Goal: Task Accomplishment & Management: Use online tool/utility

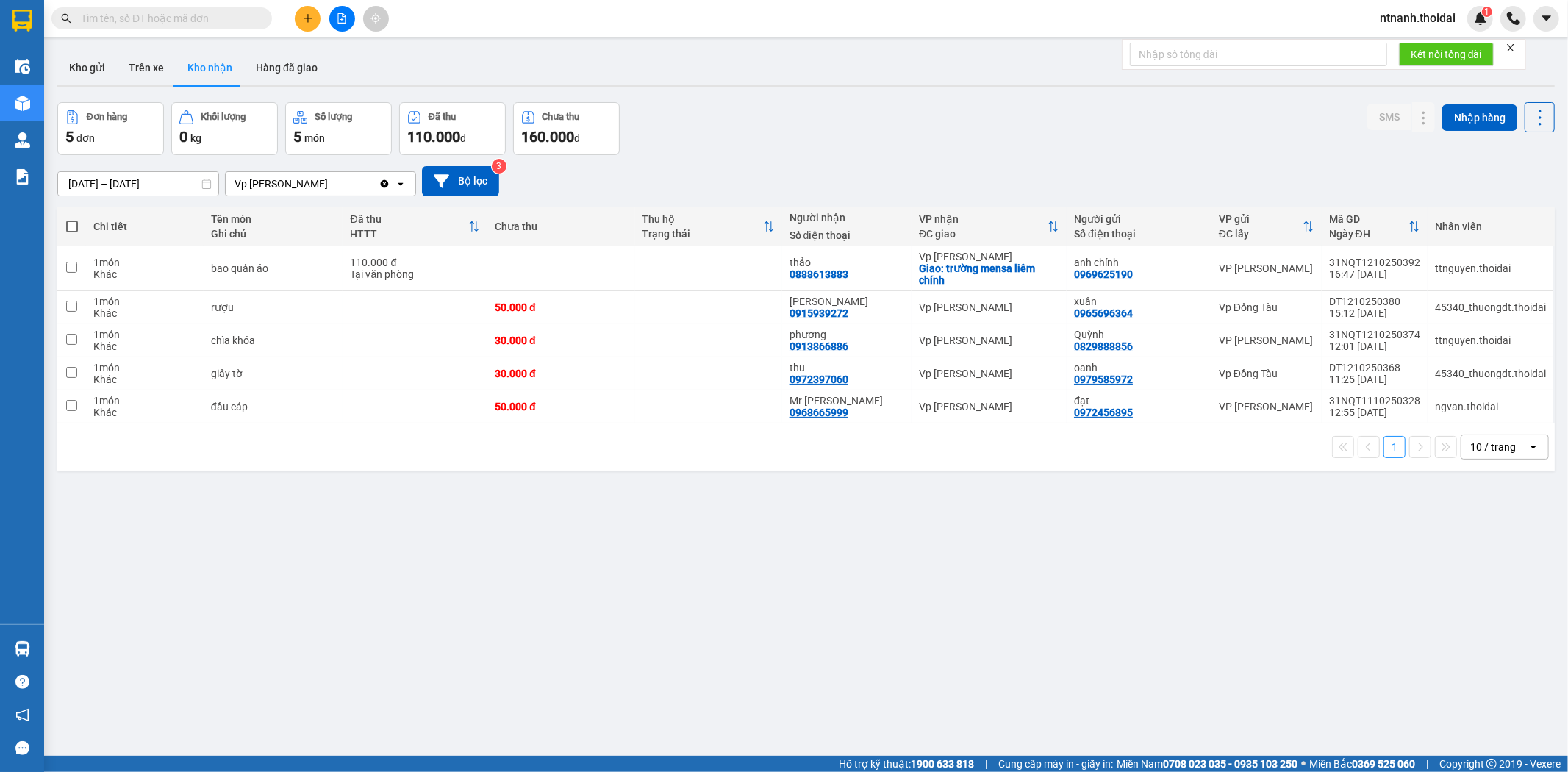
click at [656, 431] on div "1 10 / trang open" at bounding box center [806, 447] width 1498 height 47
click at [590, 414] on td "50.000 đ" at bounding box center [561, 407] width 147 height 33
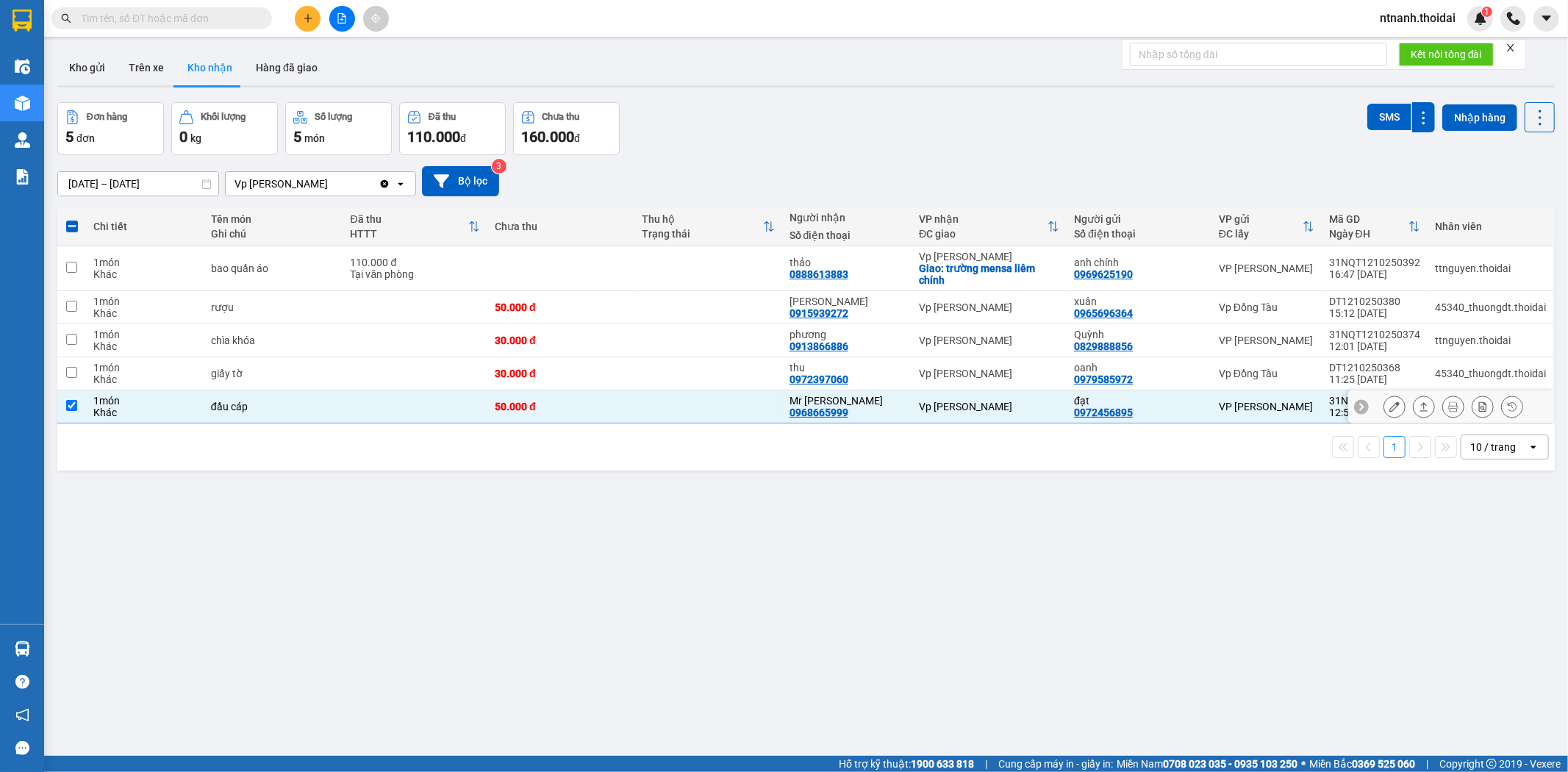
click at [359, 408] on td at bounding box center [415, 407] width 145 height 33
checkbox input "false"
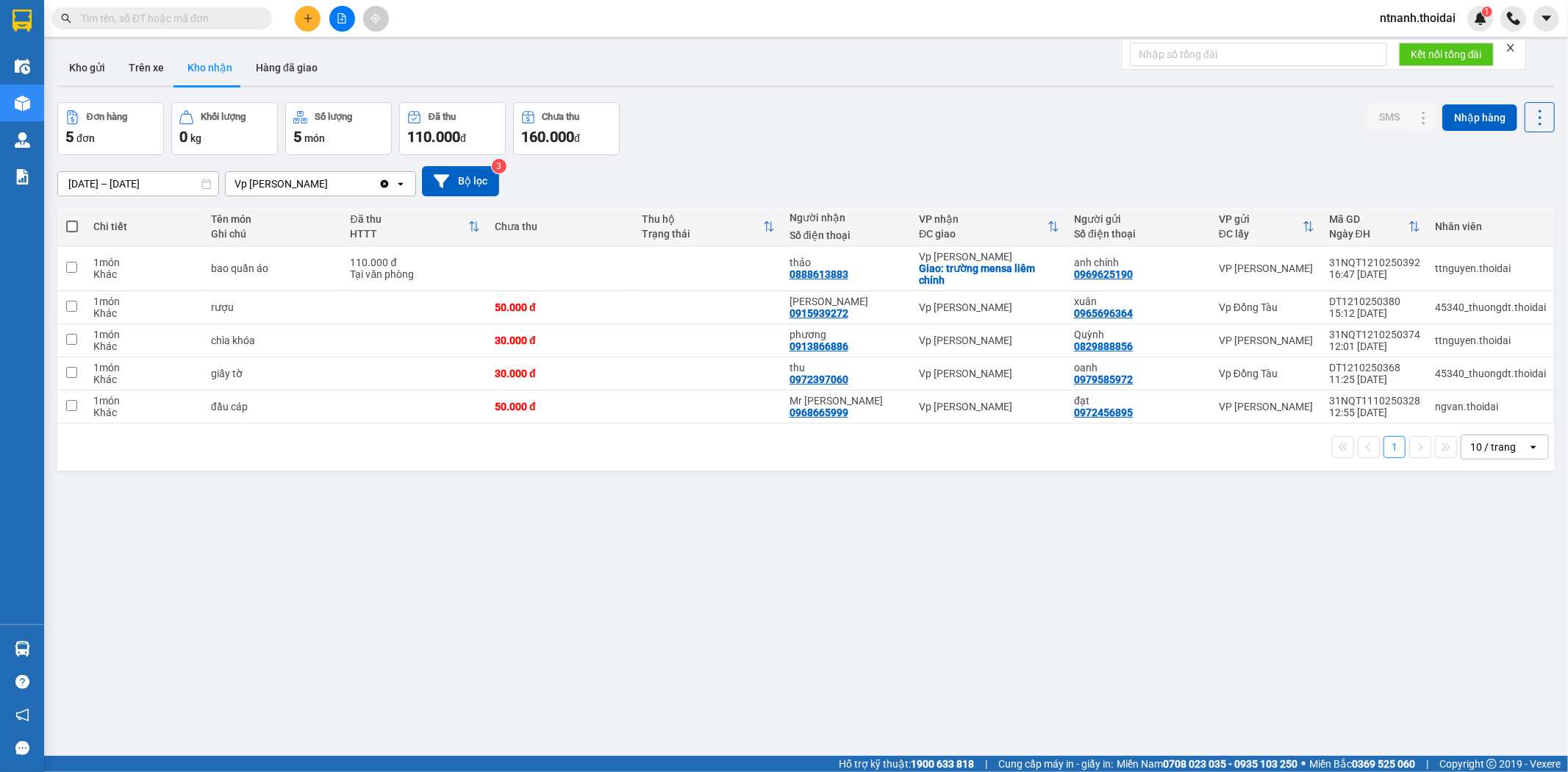
click at [303, 21] on icon "plus" at bounding box center [308, 19] width 10 height 10
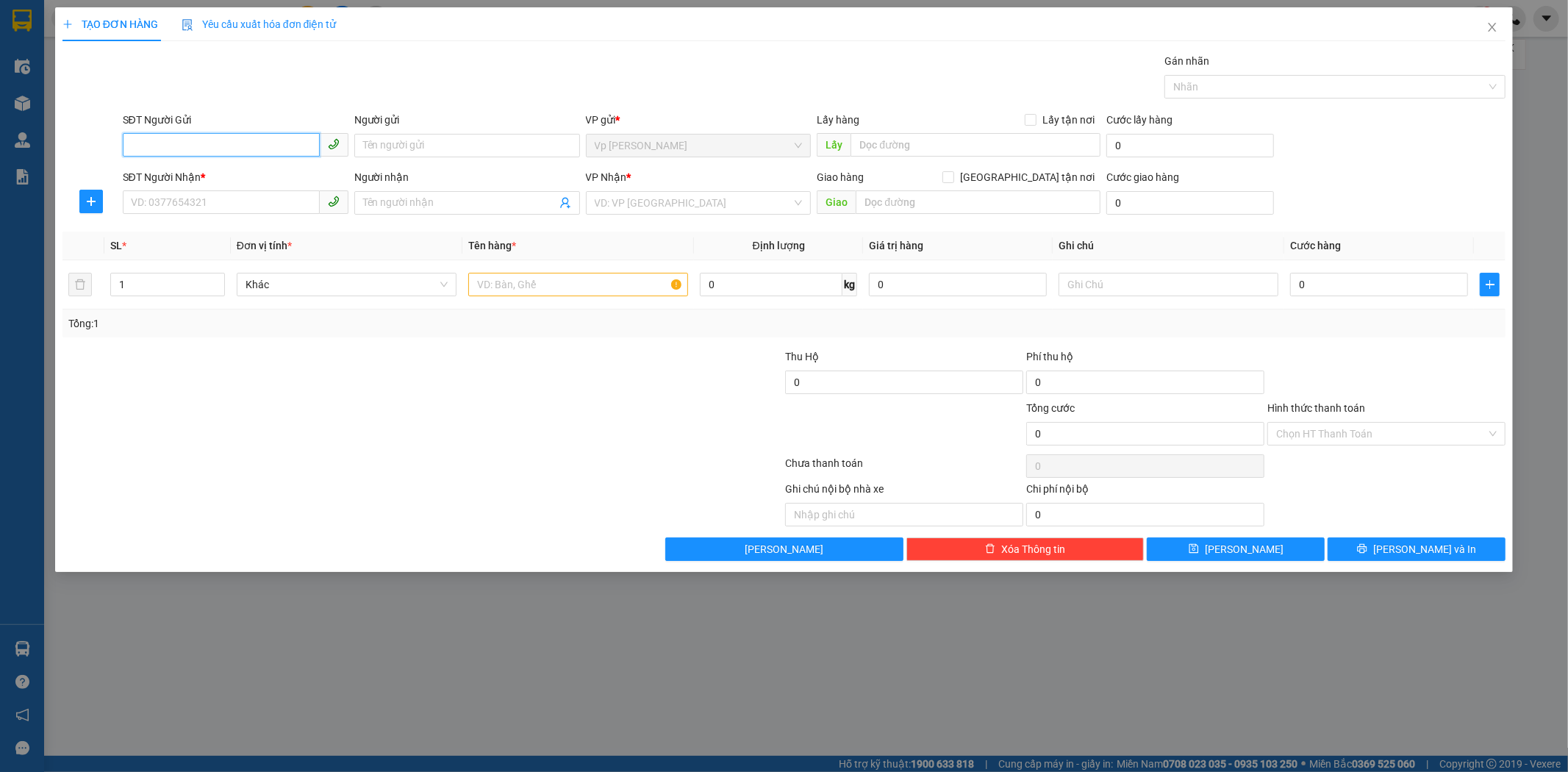
click at [231, 153] on input "SĐT Người Gửi" at bounding box center [221, 145] width 197 height 24
paste input "0389672208"
type input "0389672208"
click at [456, 143] on input "Người gửi" at bounding box center [467, 146] width 226 height 24
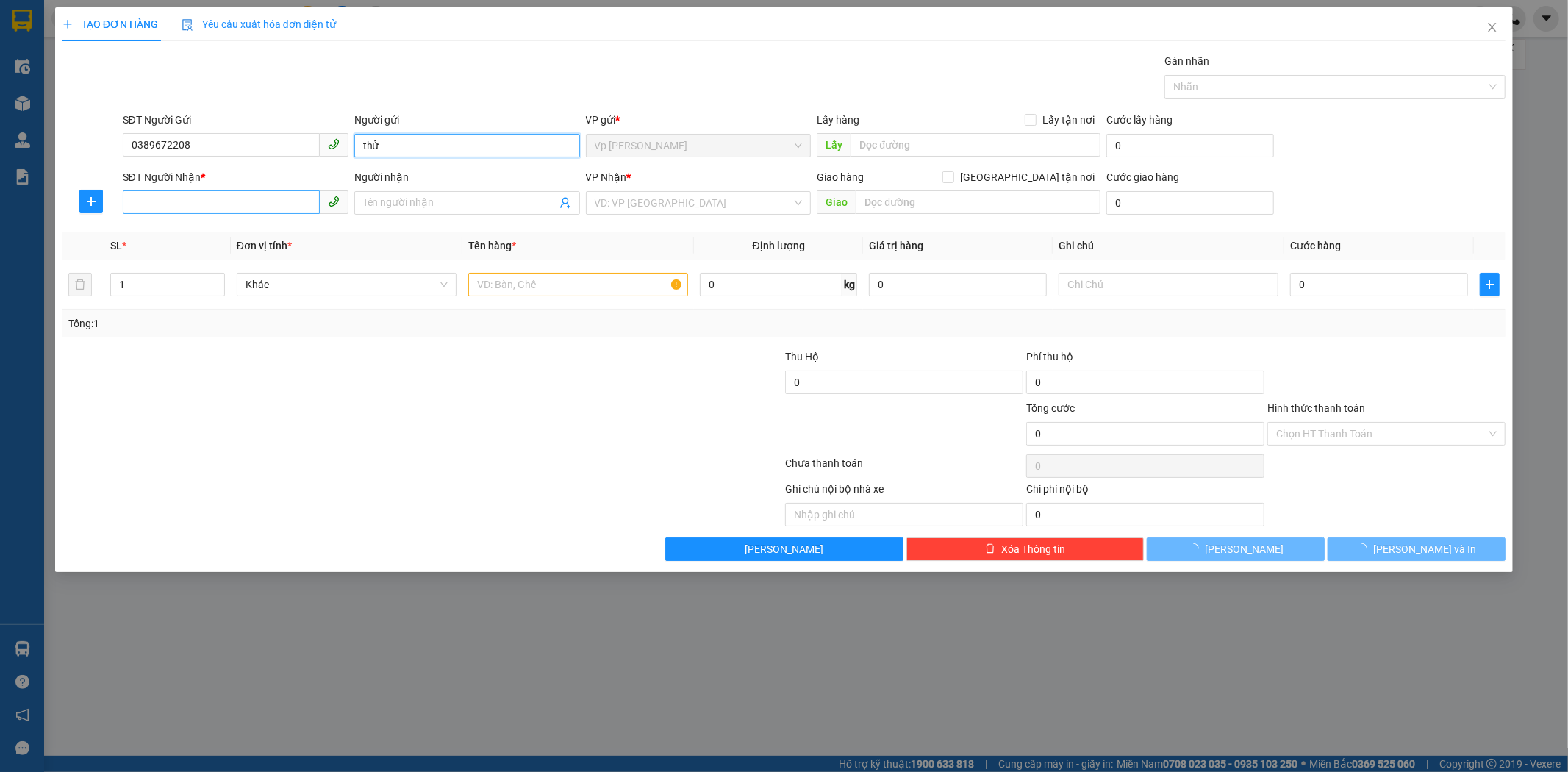
type input "thử"
click at [223, 192] on input "SĐT Người Nhận *" at bounding box center [221, 202] width 197 height 24
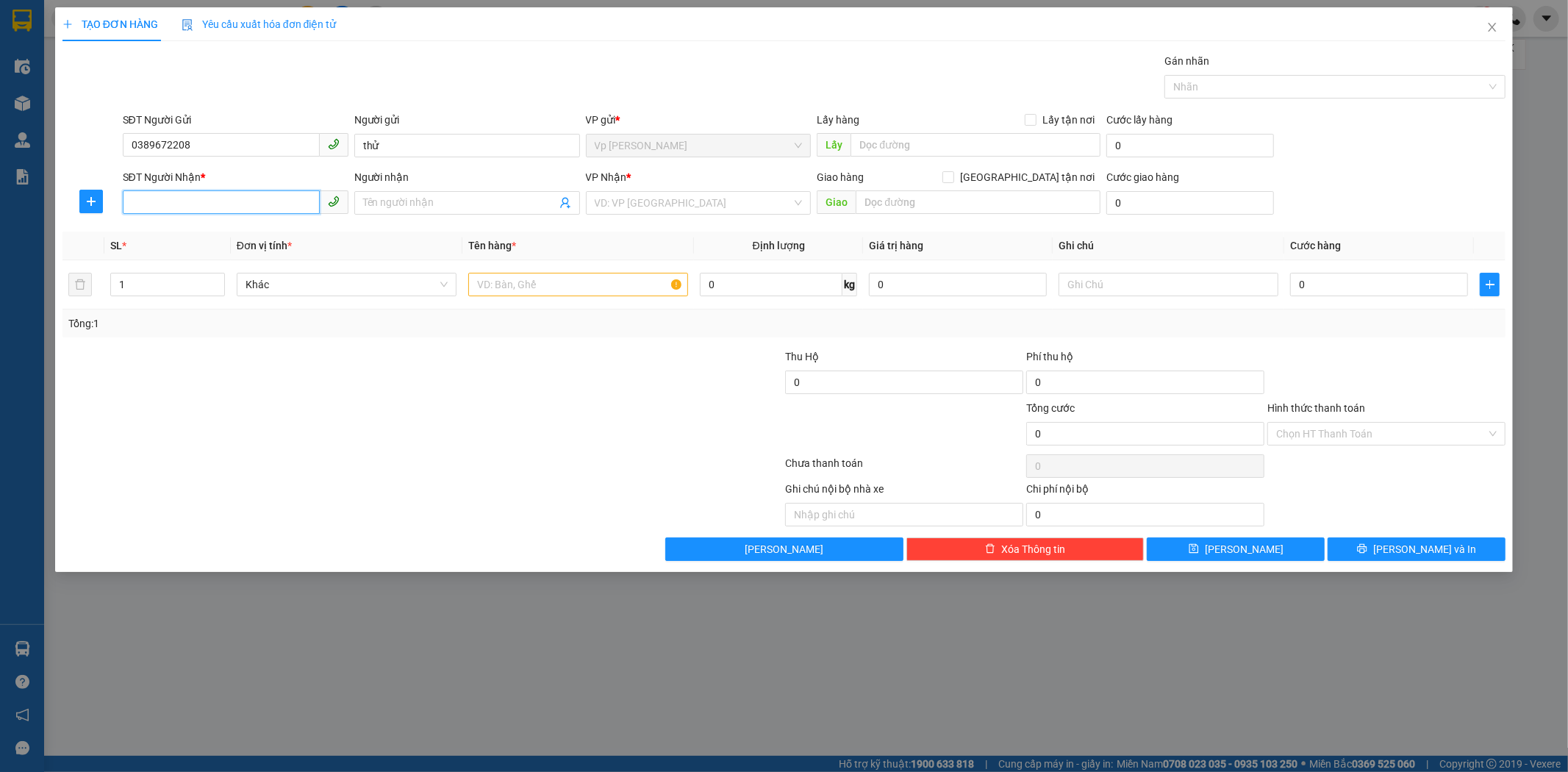
paste input "0396318518"
type input "0396318518"
click at [461, 189] on div "Người nhận" at bounding box center [467, 180] width 226 height 22
click at [461, 195] on input "Người nhận" at bounding box center [460, 203] width 193 height 16
type input "xxx"
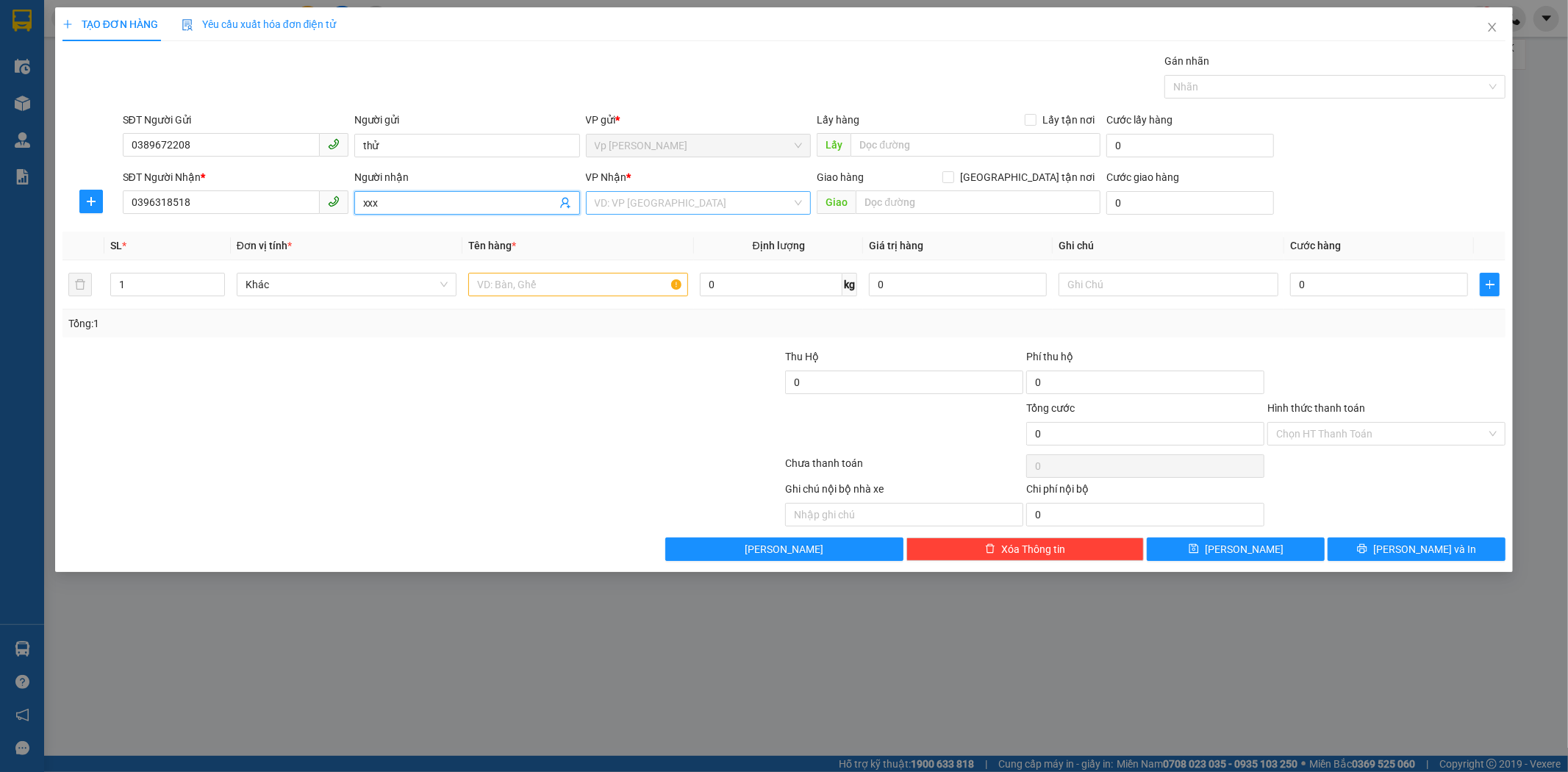
click at [767, 211] on input "search" at bounding box center [693, 203] width 198 height 22
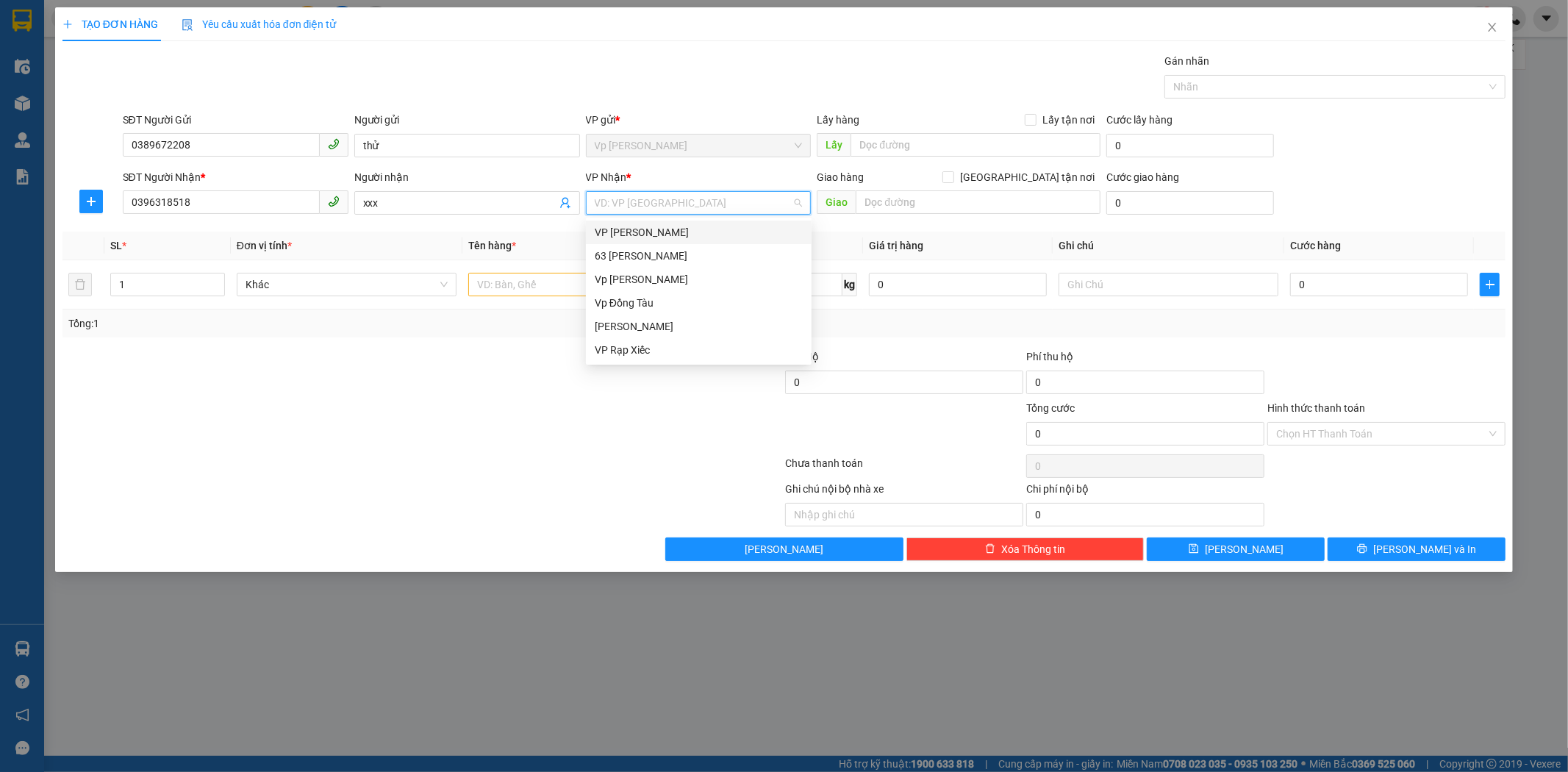
click at [675, 231] on div "VP [PERSON_NAME]" at bounding box center [699, 232] width 208 height 16
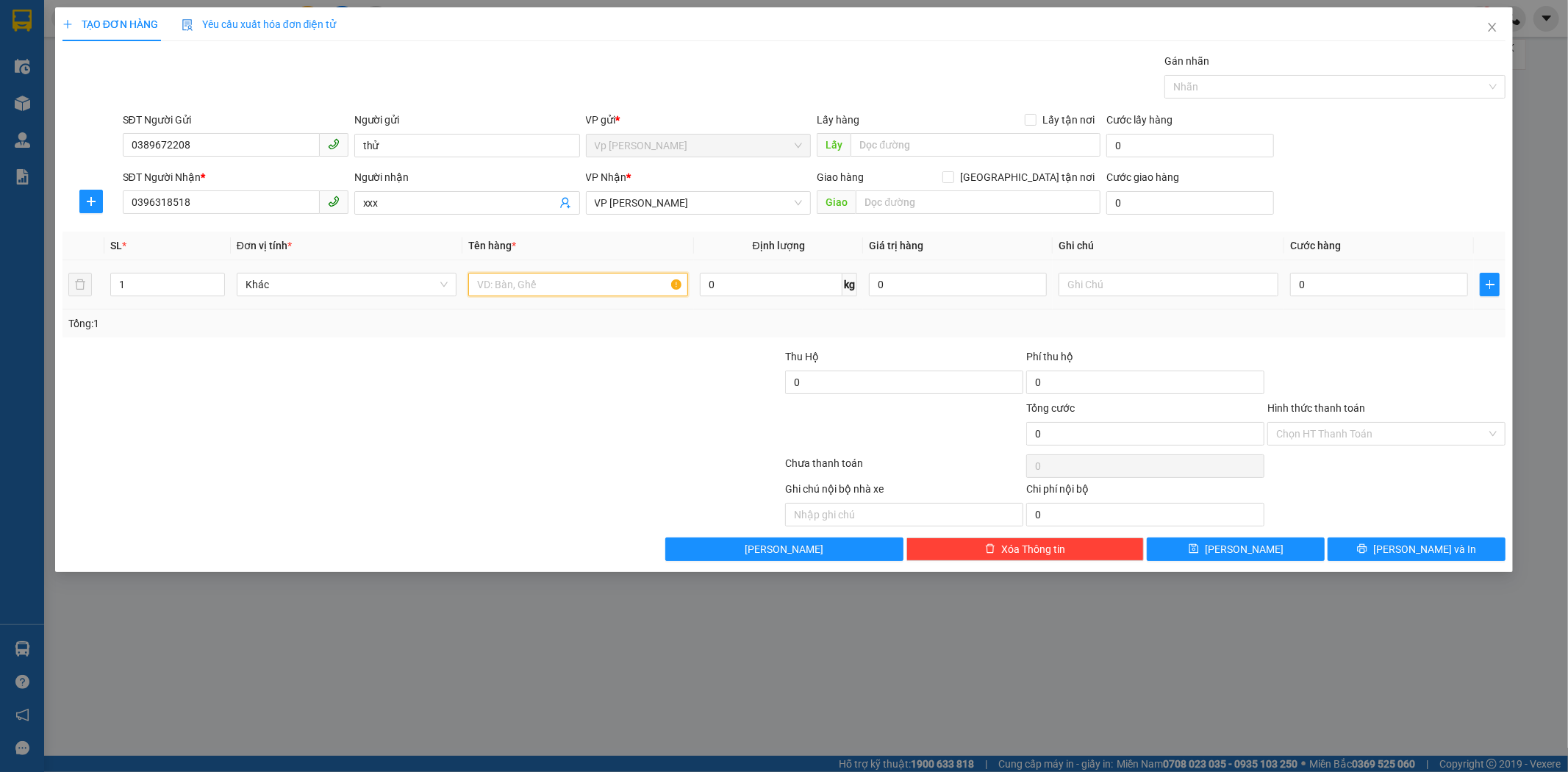
click at [546, 278] on input "text" at bounding box center [578, 285] width 220 height 24
type input "gt"
click at [1350, 288] on input "0" at bounding box center [1379, 285] width 178 height 24
type input "1"
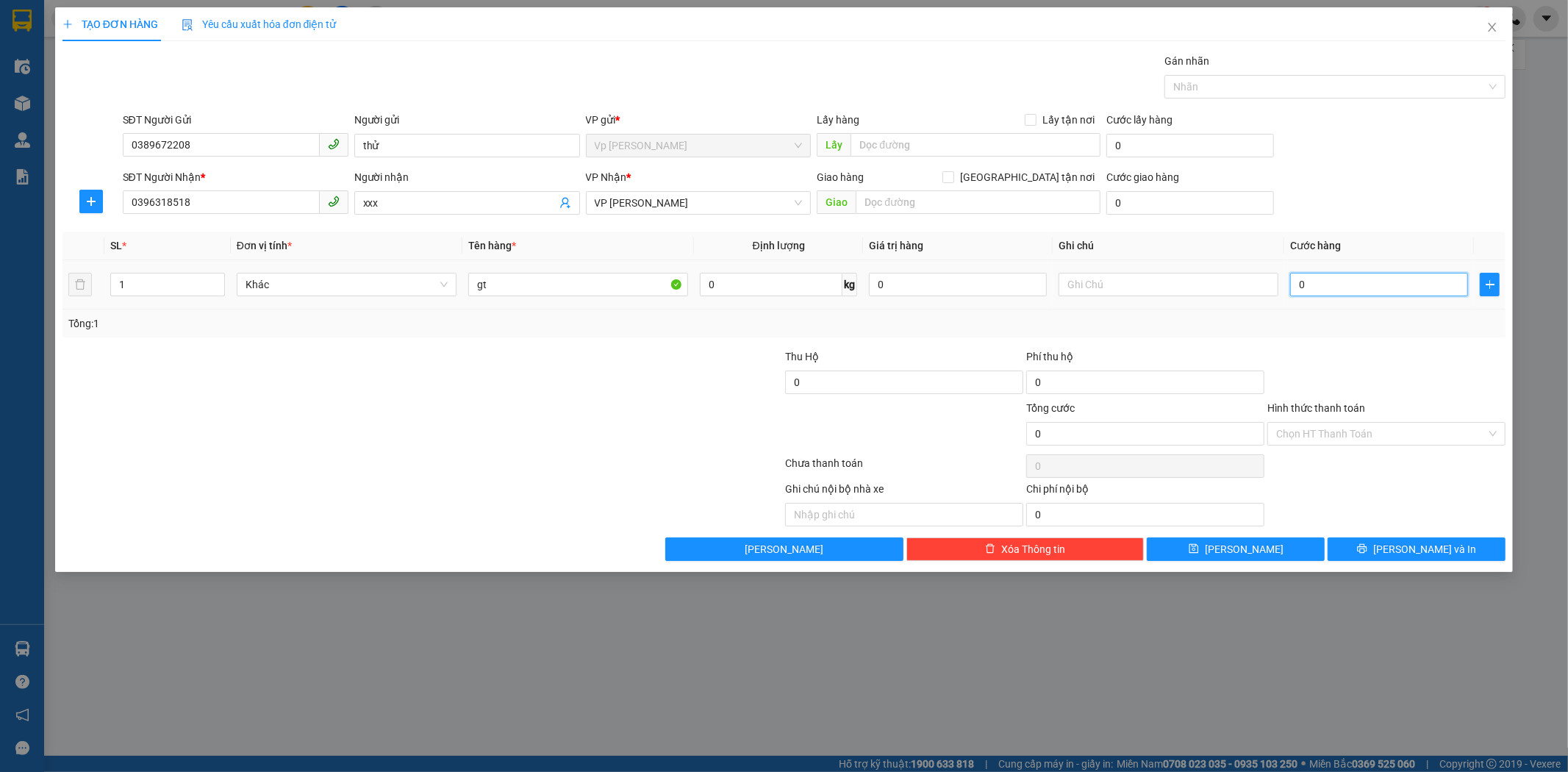
type input "1"
type input "11"
type input "110"
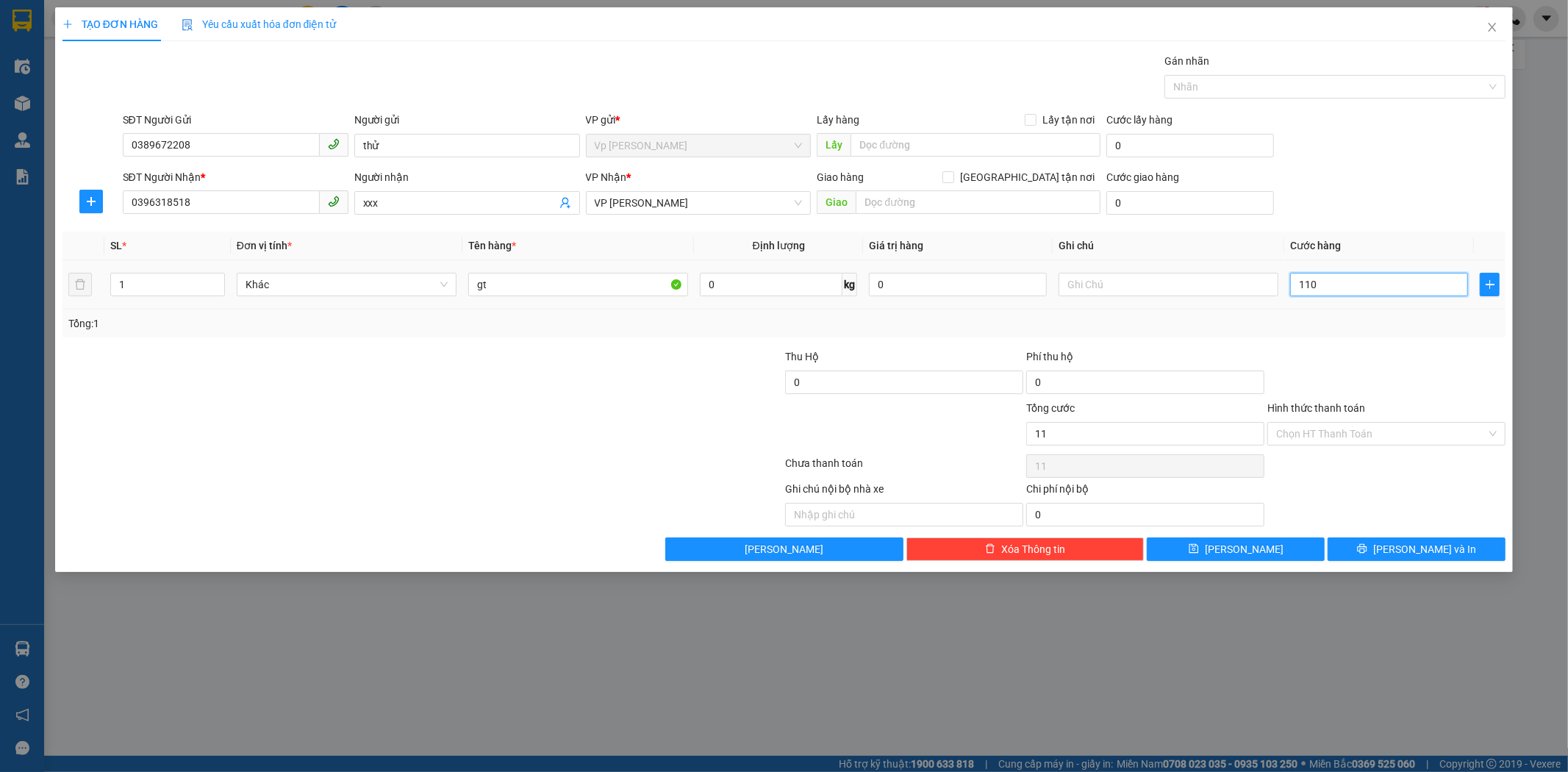
type input "110"
type input "110.000"
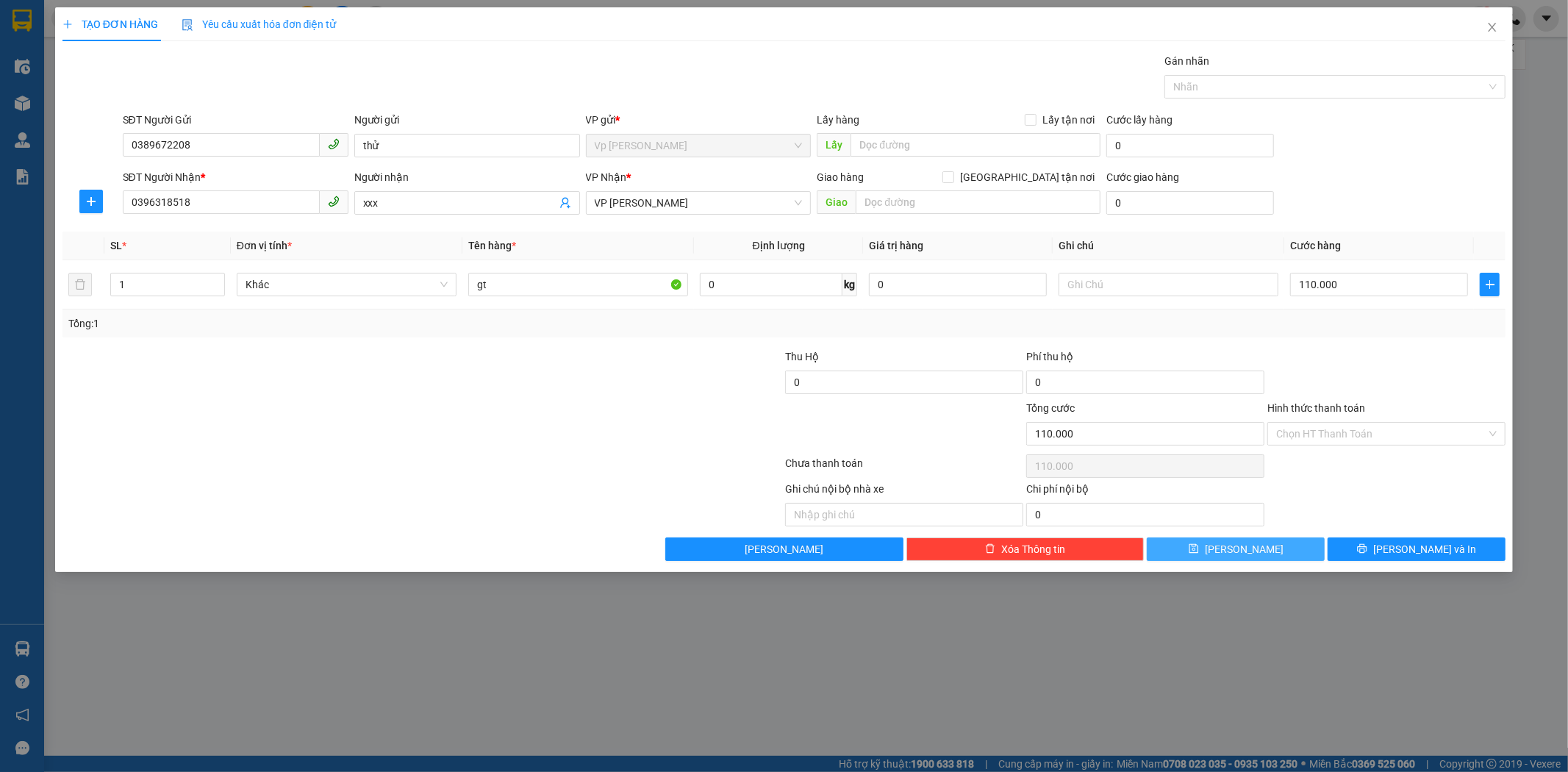
click at [1282, 553] on button "[PERSON_NAME]" at bounding box center [1236, 549] width 178 height 24
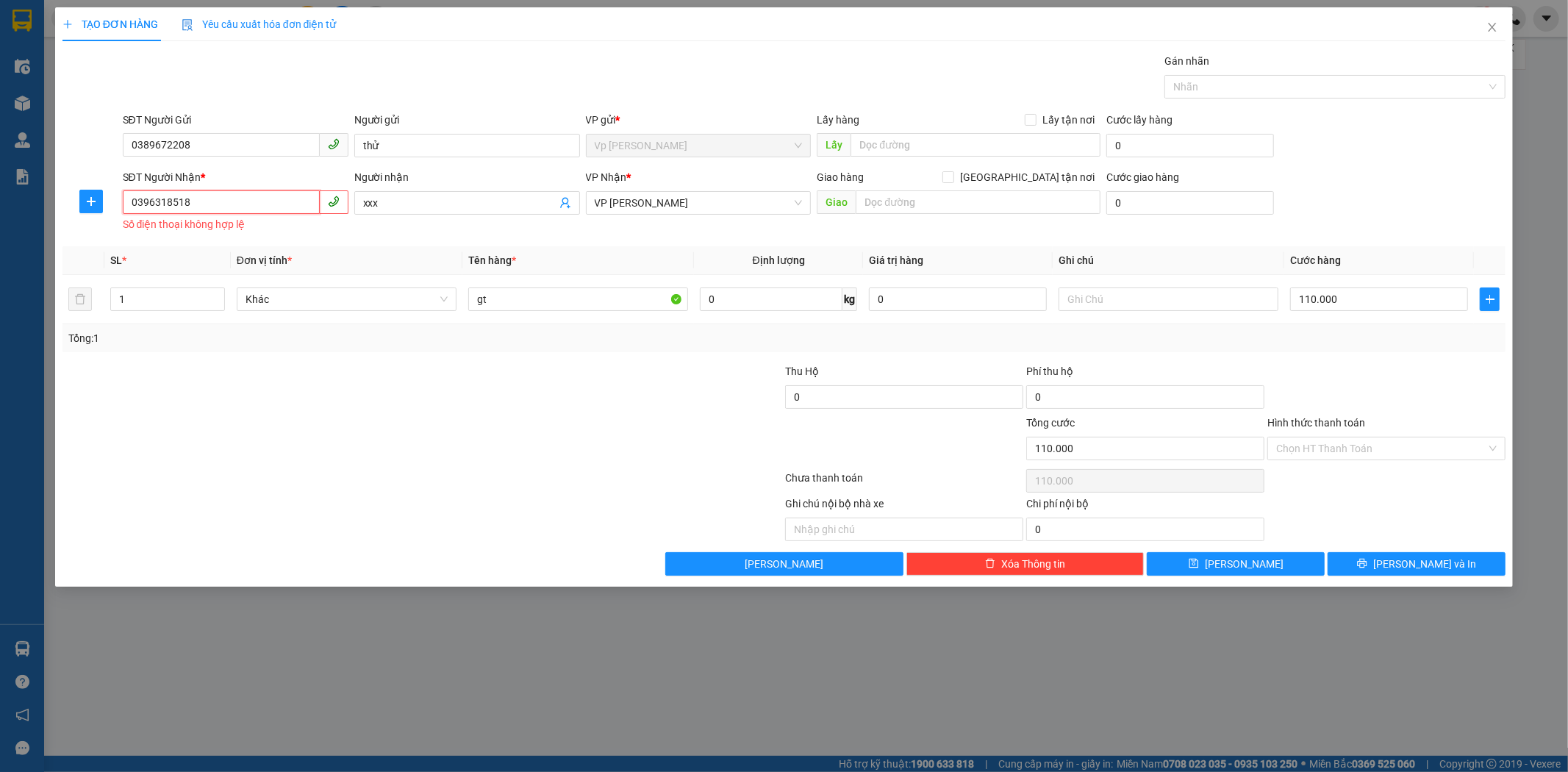
click at [133, 201] on input "0396318518" at bounding box center [221, 202] width 197 height 24
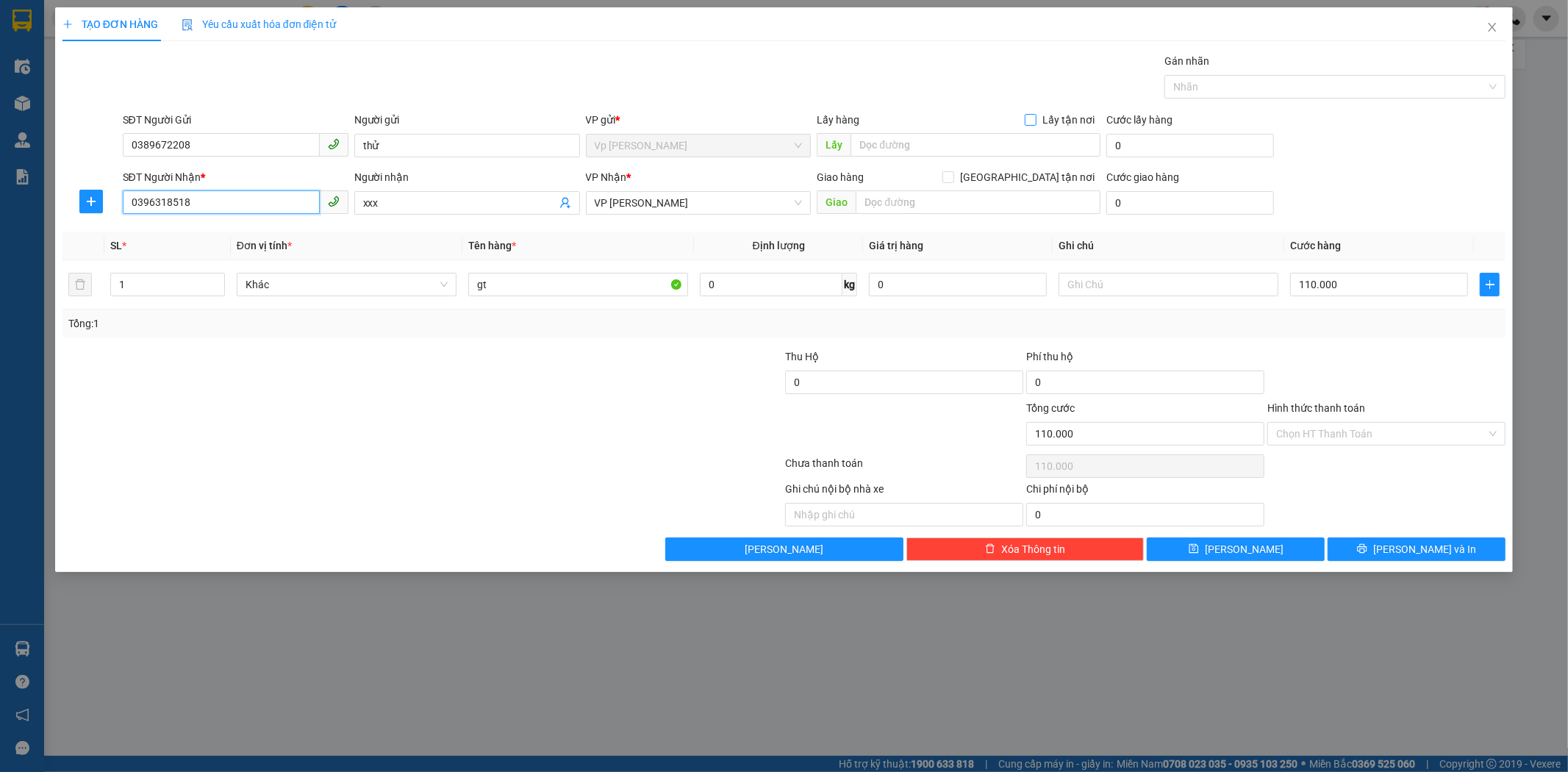
type input "0396318518"
click at [1040, 118] on span "Lấy tận nơi" at bounding box center [1069, 120] width 64 height 16
click at [1035, 118] on input "Lấy tận nơi" at bounding box center [1030, 119] width 10 height 10
checkbox input "true"
click at [994, 141] on input "text" at bounding box center [975, 145] width 250 height 24
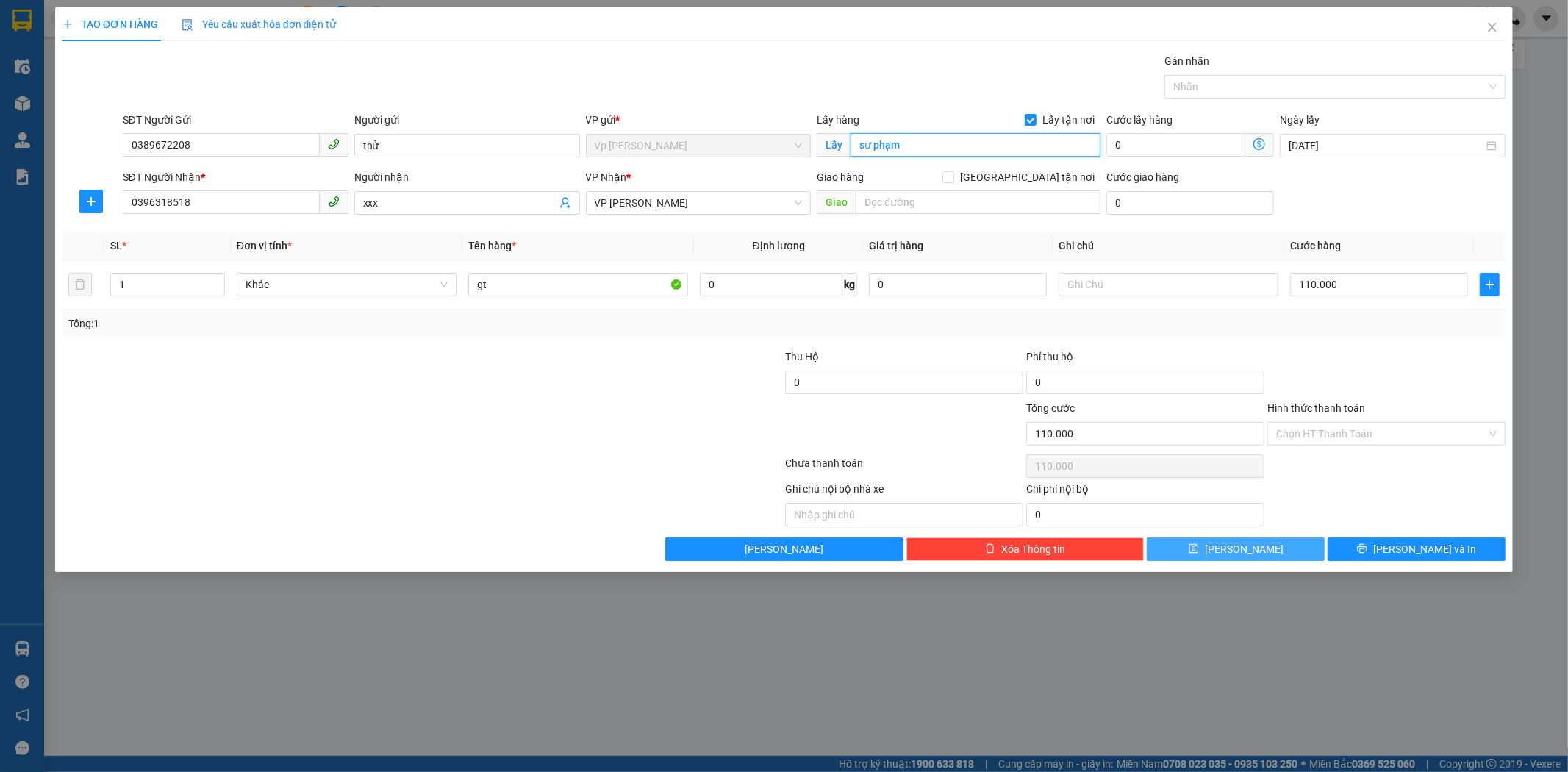
type input "sư phạm"
click at [1259, 551] on button "[PERSON_NAME]" at bounding box center [1236, 549] width 178 height 24
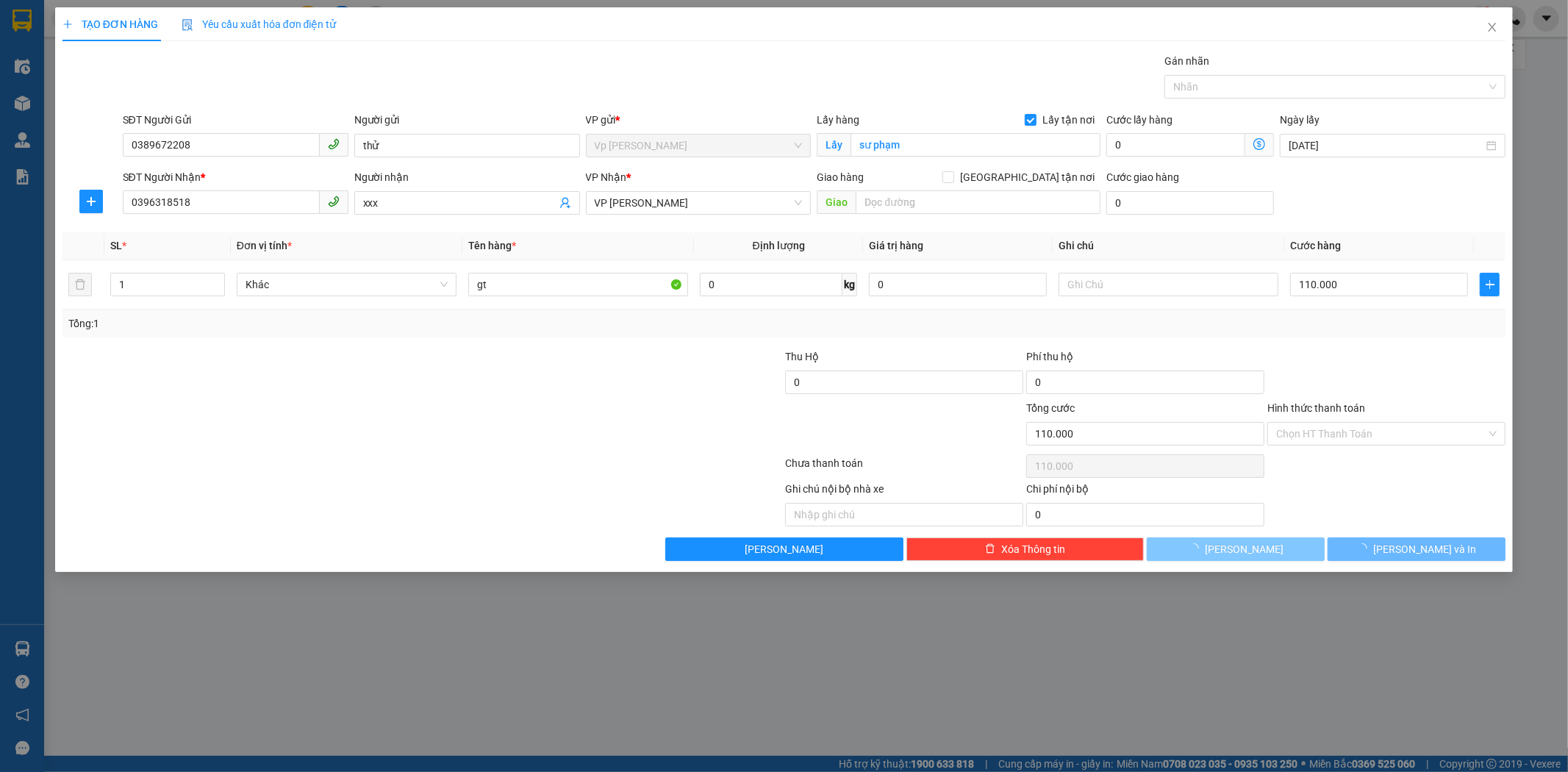
checkbox input "false"
type input "0"
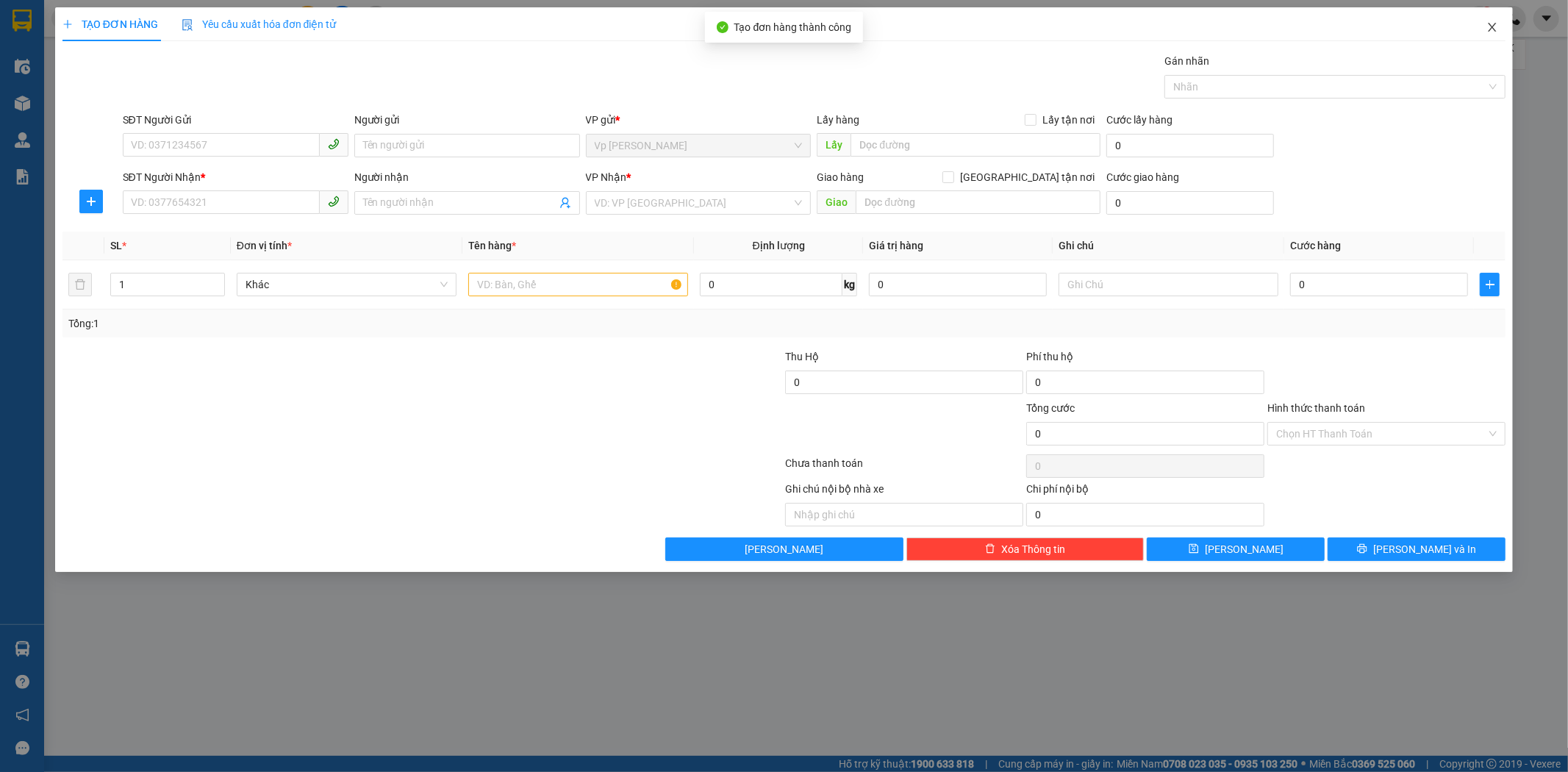
click at [1493, 24] on icon "close" at bounding box center [1493, 27] width 12 height 12
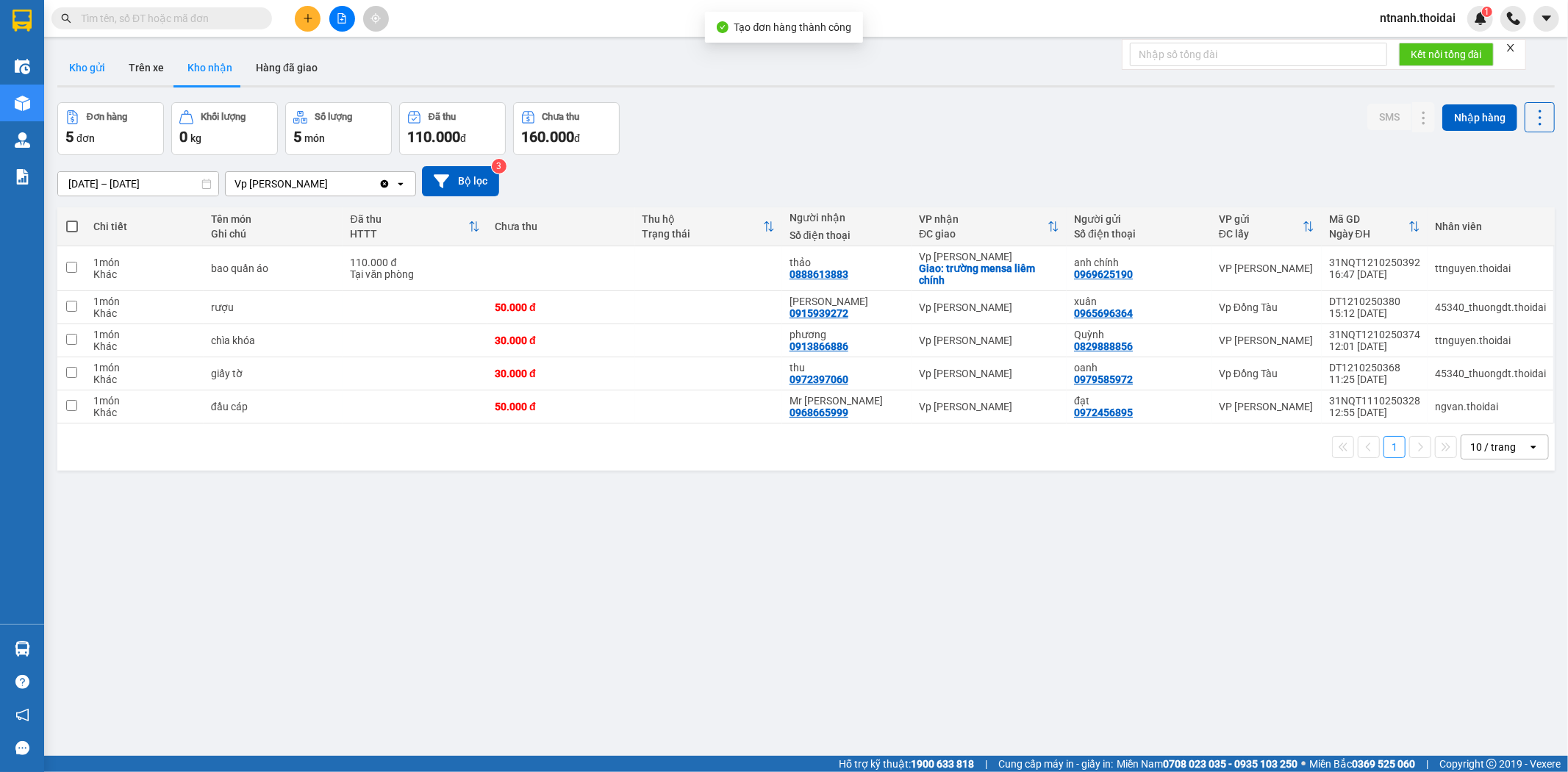
click at [113, 67] on button "Kho gửi" at bounding box center [87, 68] width 59 height 36
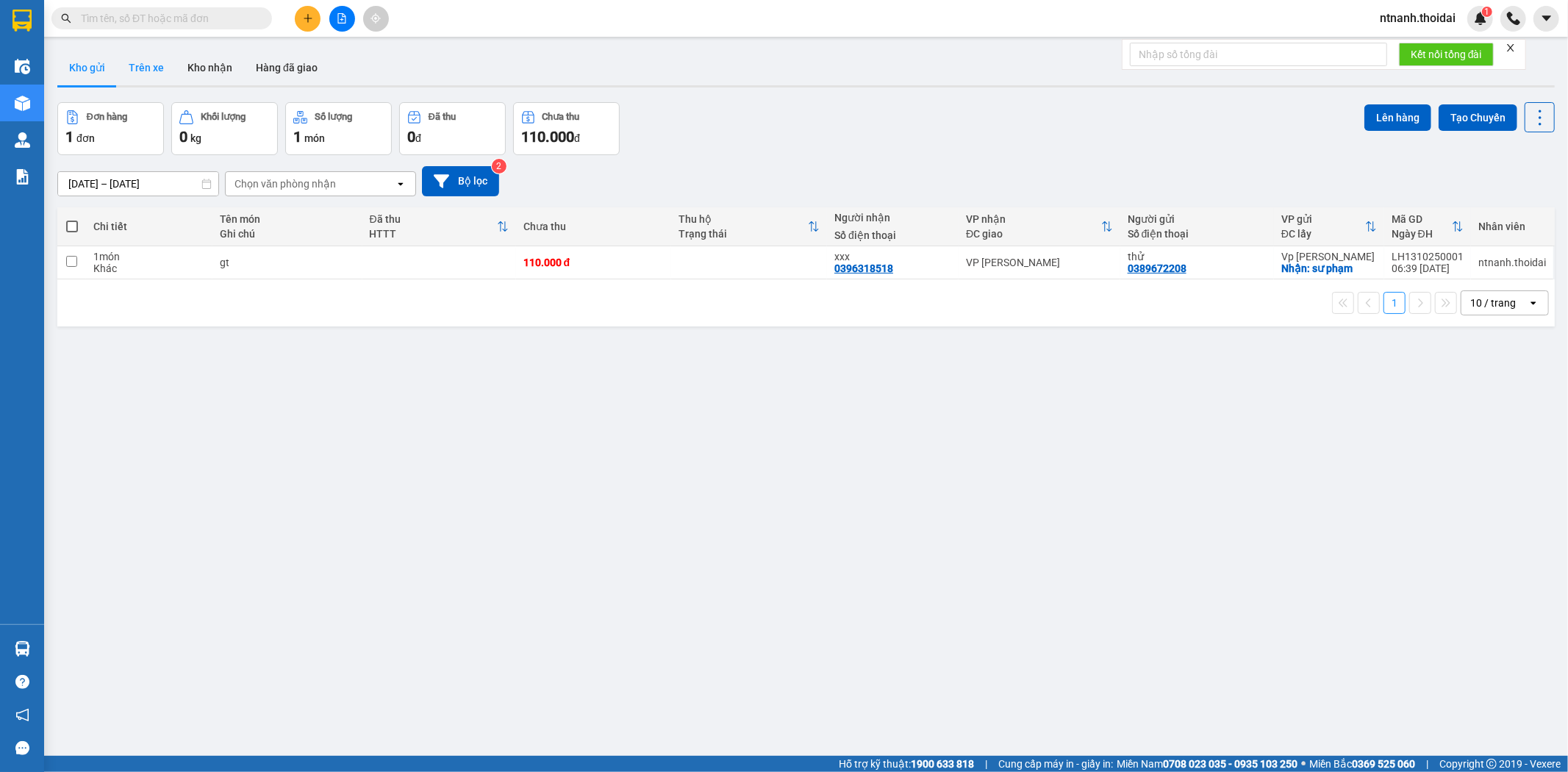
click at [155, 67] on button "Trên xe" at bounding box center [146, 68] width 58 height 36
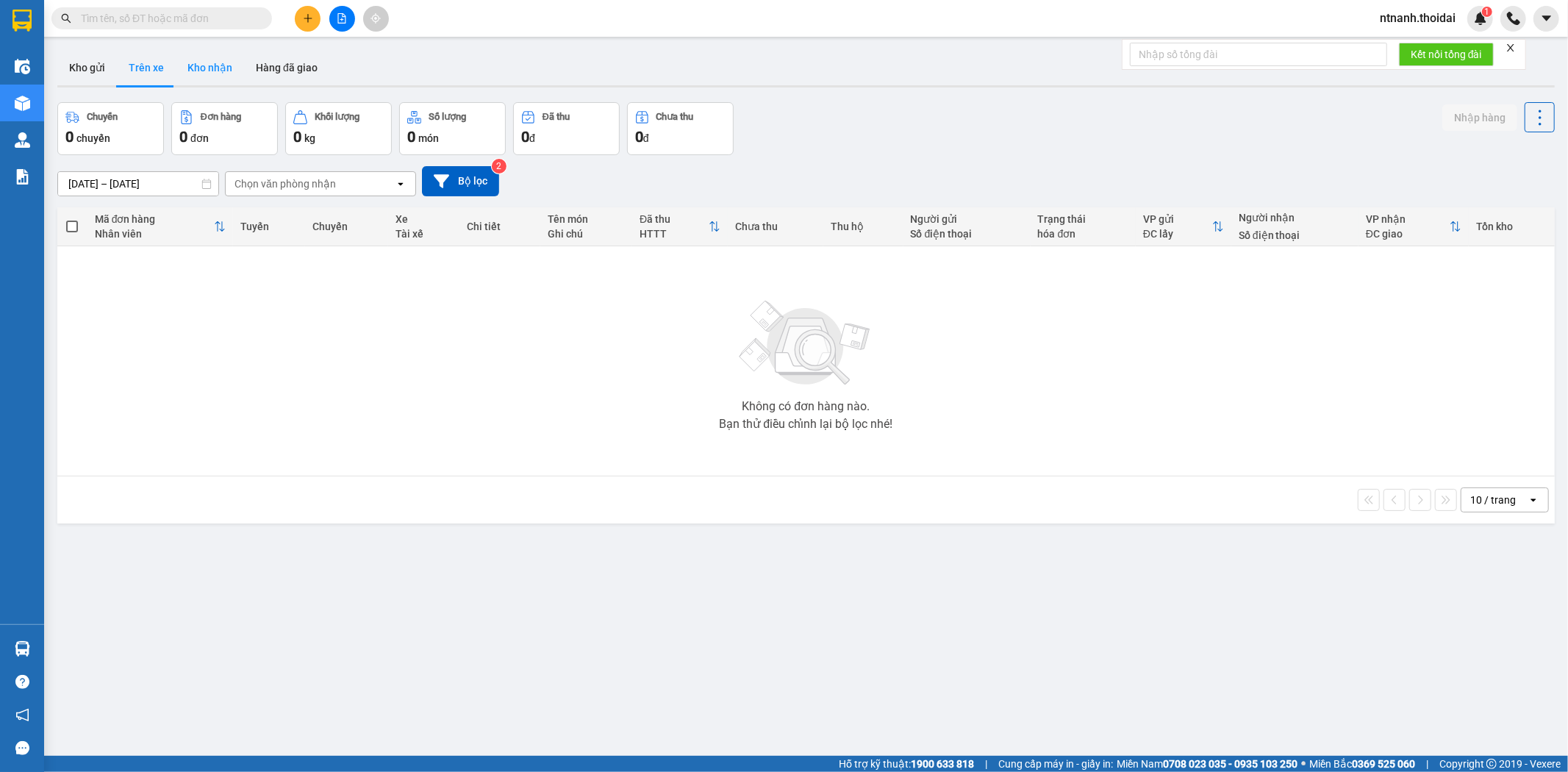
click at [195, 75] on button "Kho nhận" at bounding box center [209, 68] width 68 height 36
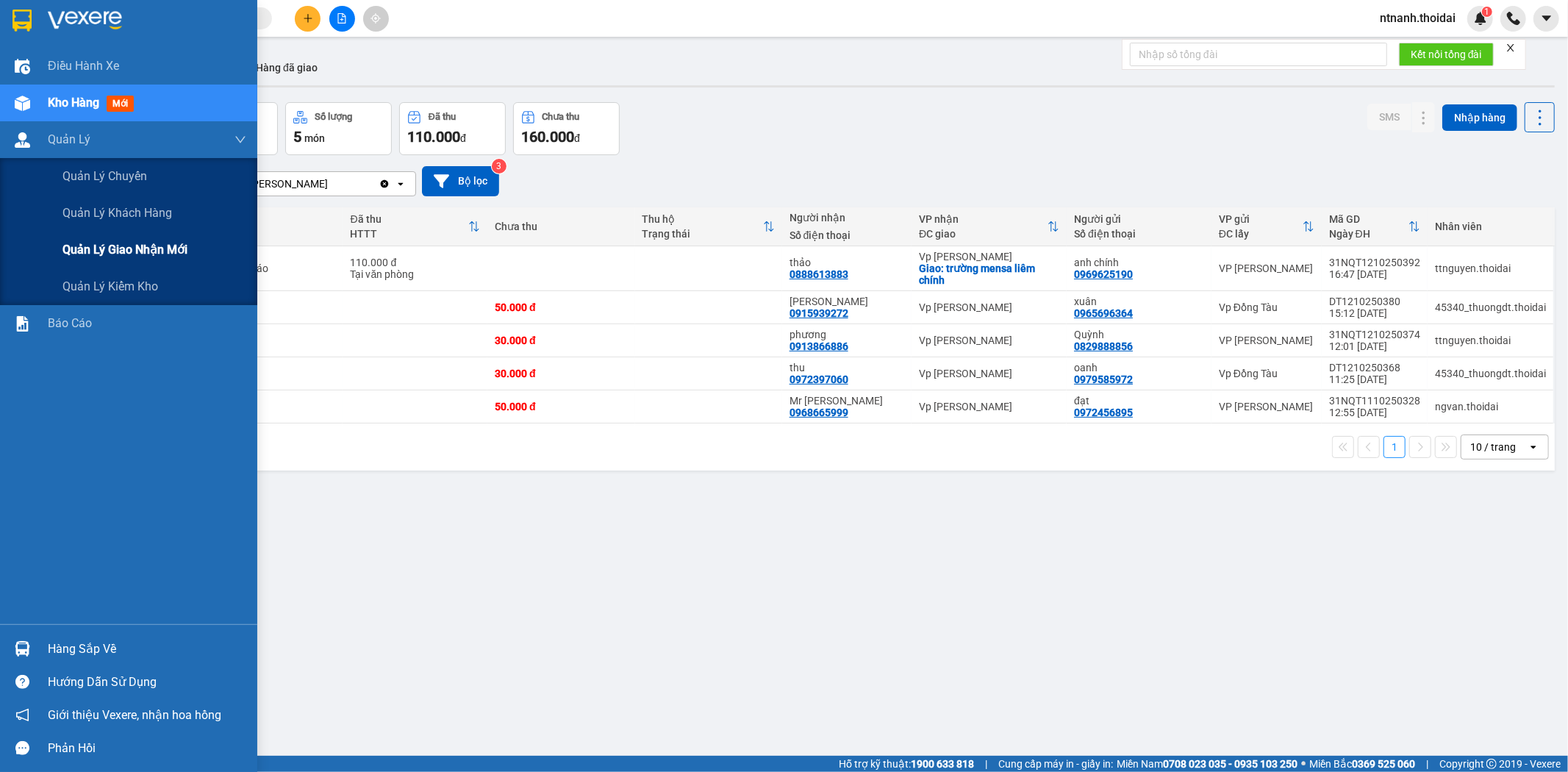
click at [146, 239] on div "Quản lý giao nhận mới" at bounding box center [154, 250] width 184 height 37
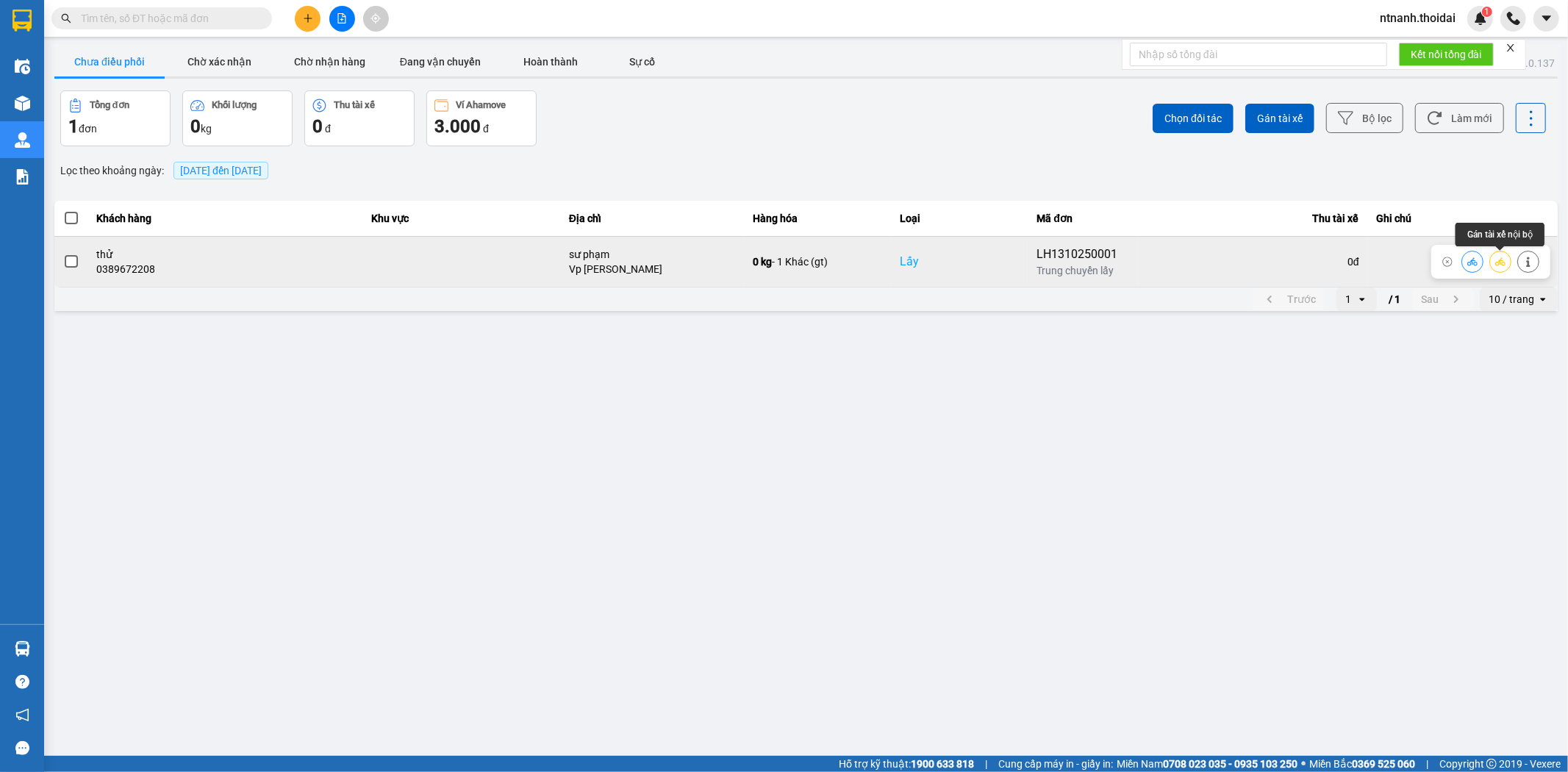
click at [1504, 265] on icon at bounding box center [1501, 262] width 10 height 10
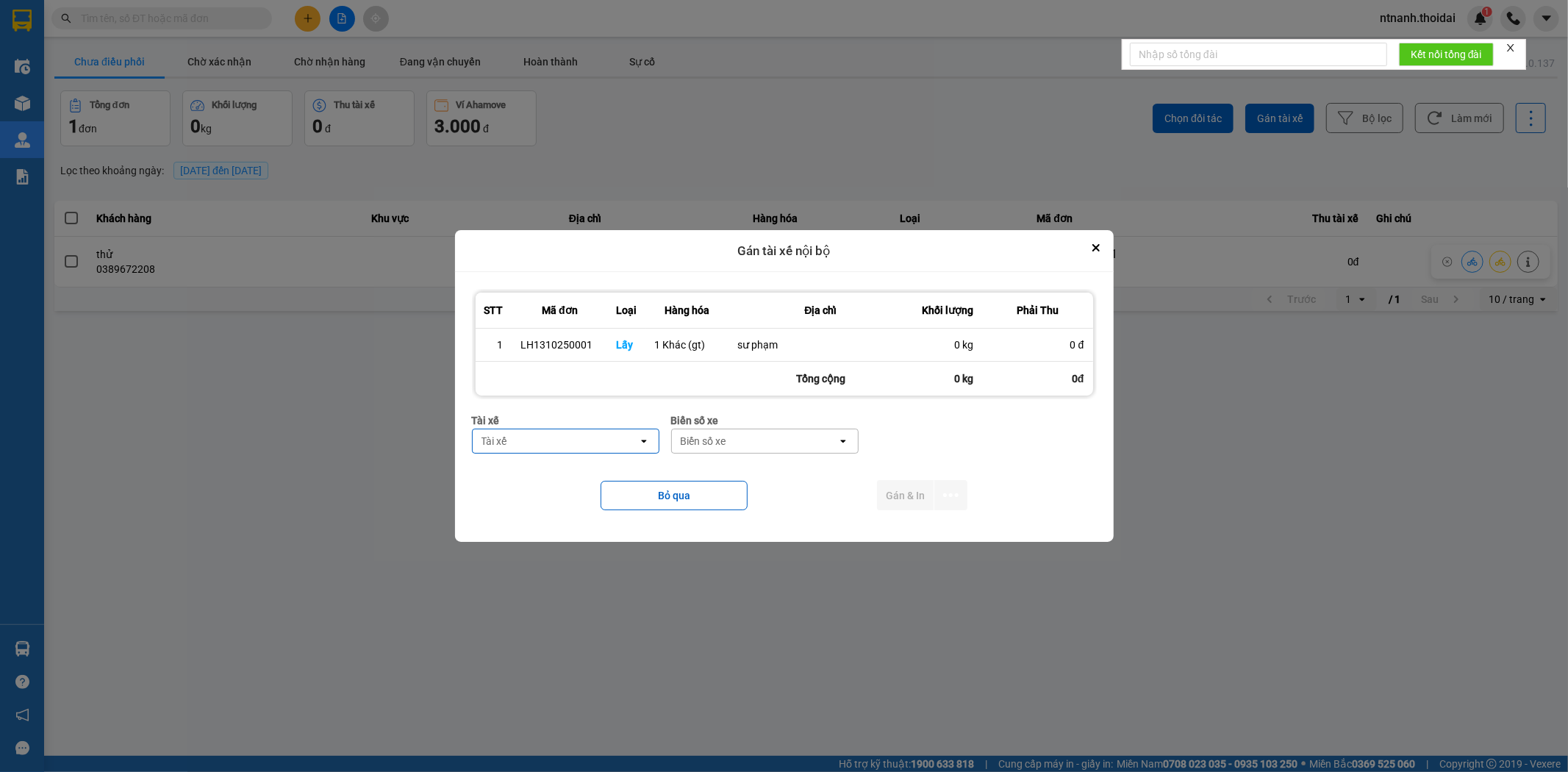
click at [605, 449] on div "Tài xế" at bounding box center [556, 441] width 166 height 24
type input "năm"
click at [629, 521] on span "0886258396 - TC [PERSON_NAME]" at bounding box center [568, 528] width 169 height 15
click at [781, 440] on div "Biển số xe" at bounding box center [777, 441] width 166 height 24
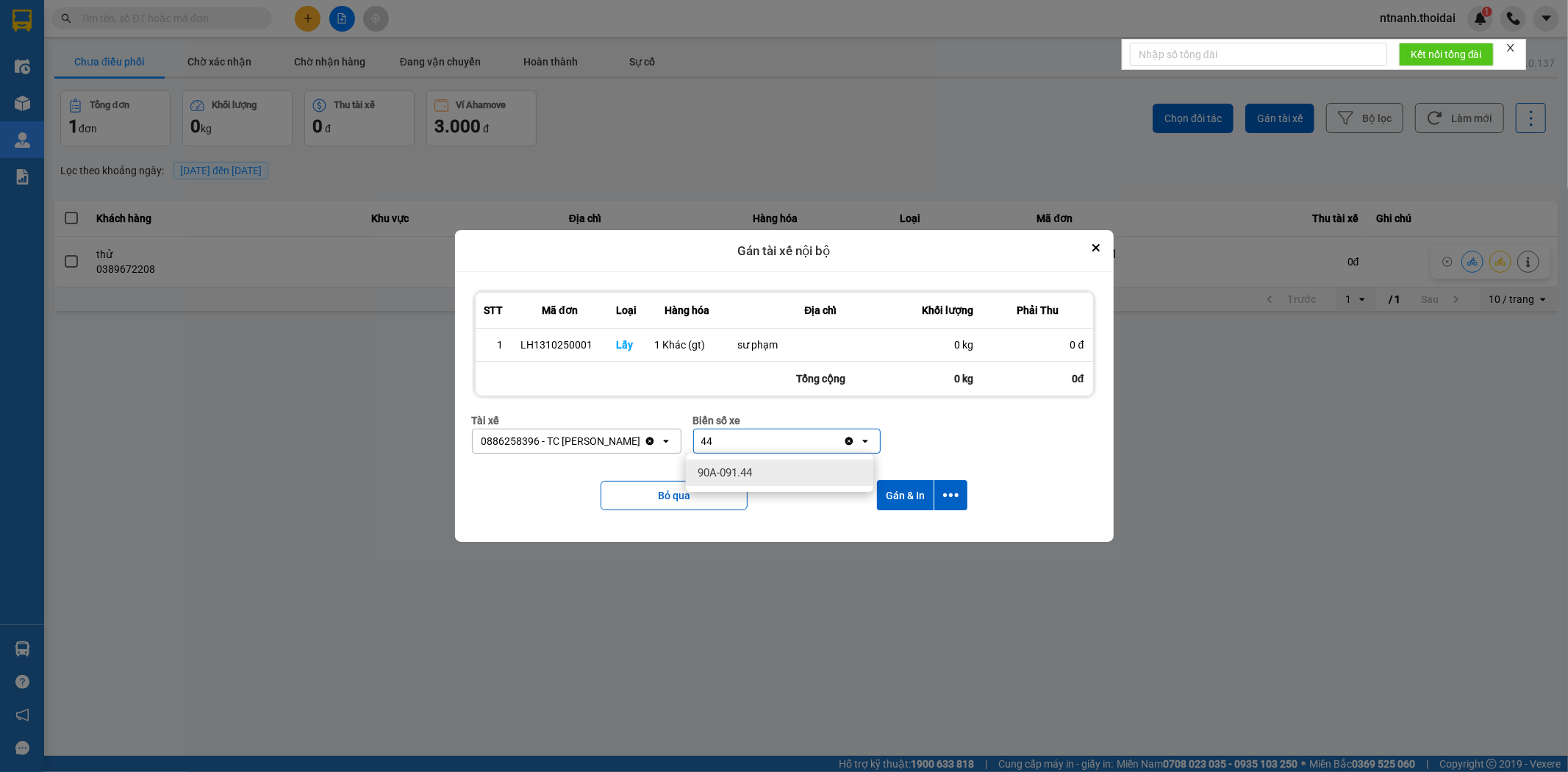
type input "44"
click at [775, 479] on div "90A-091.44" at bounding box center [779, 473] width 187 height 27
drag, startPoint x: 955, startPoint y: 497, endPoint x: 897, endPoint y: 507, distance: 58.9
click at [897, 511] on div "Bỏ qua Gán & In" at bounding box center [784, 495] width 625 height 59
click at [897, 498] on button "Gán & In" at bounding box center [905, 495] width 56 height 30
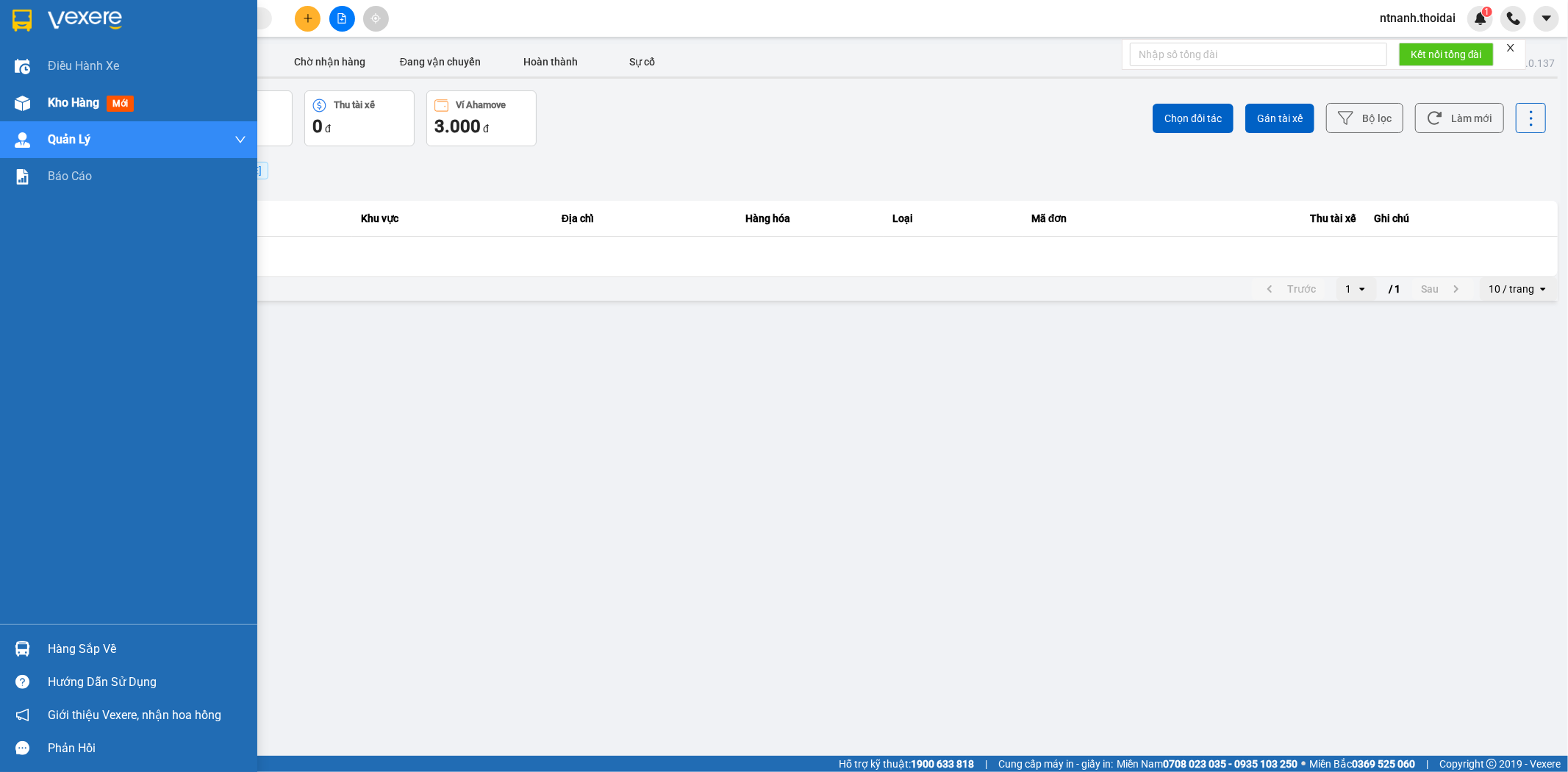
click at [33, 103] on div at bounding box center [22, 103] width 26 height 26
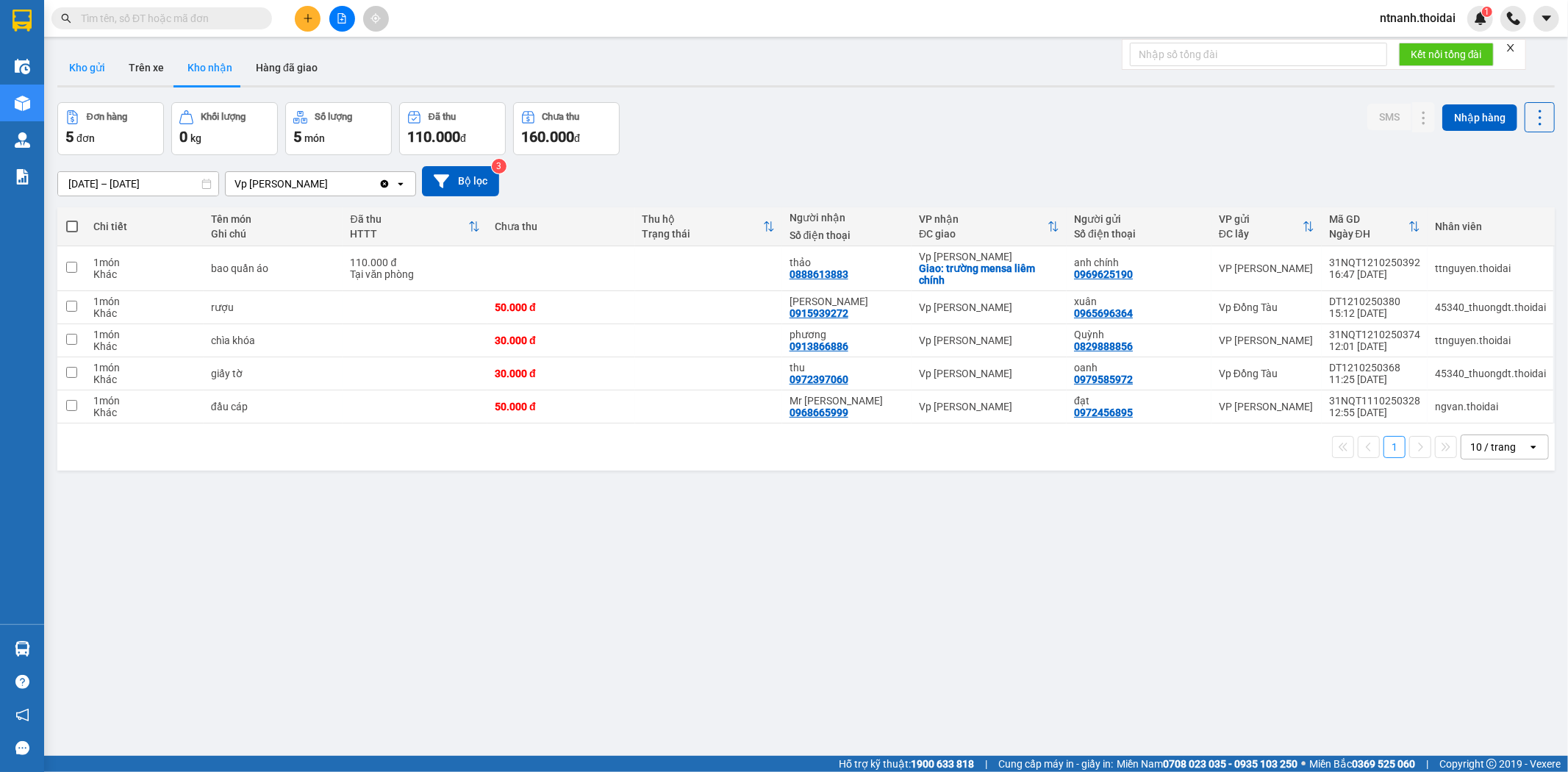
click at [90, 53] on button "Kho gửi" at bounding box center [87, 68] width 59 height 36
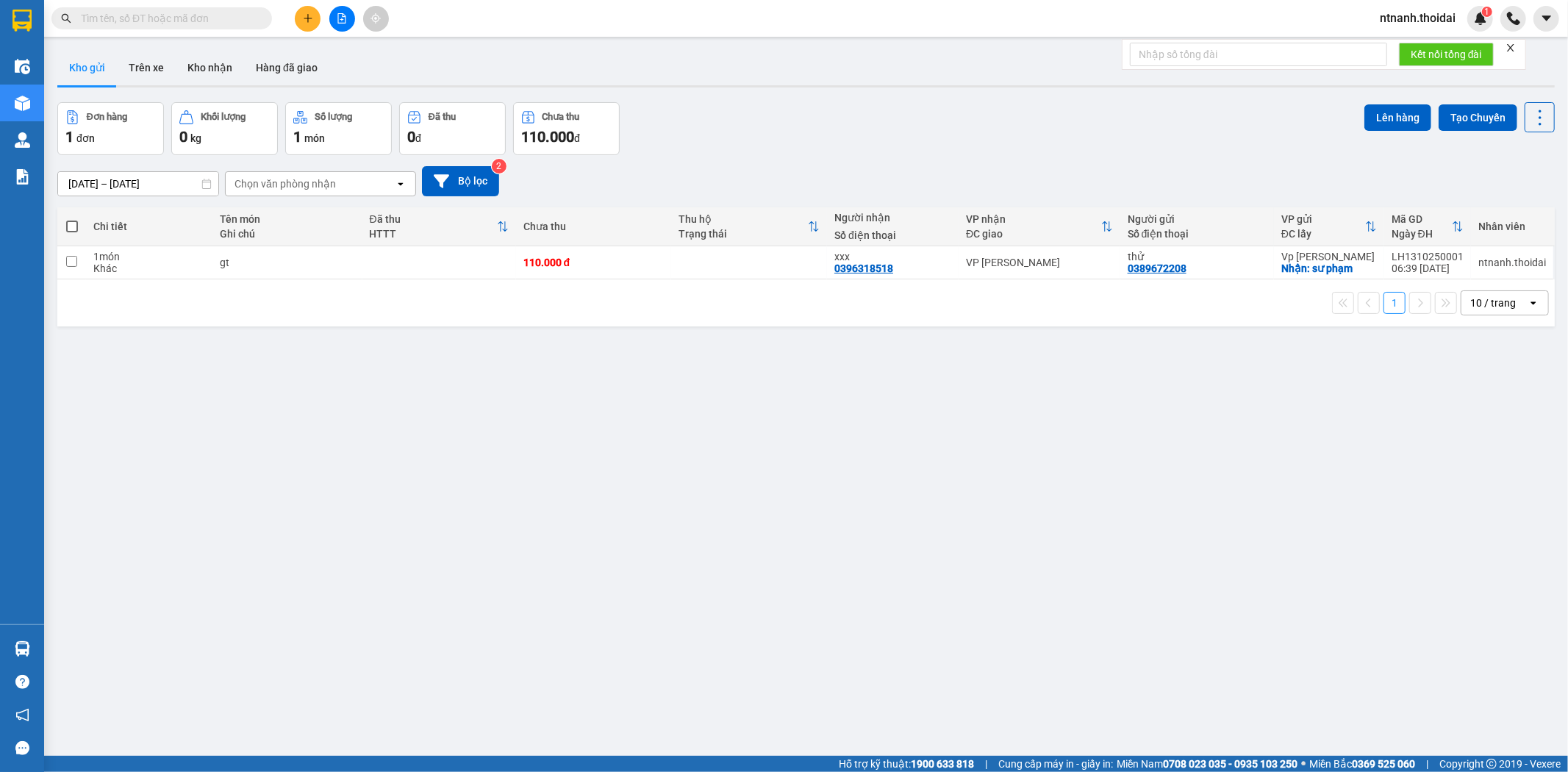
click at [400, 279] on div "1 10 / trang open" at bounding box center [806, 303] width 1498 height 47
click at [109, 266] on div "Khác" at bounding box center [149, 269] width 111 height 12
checkbox input "true"
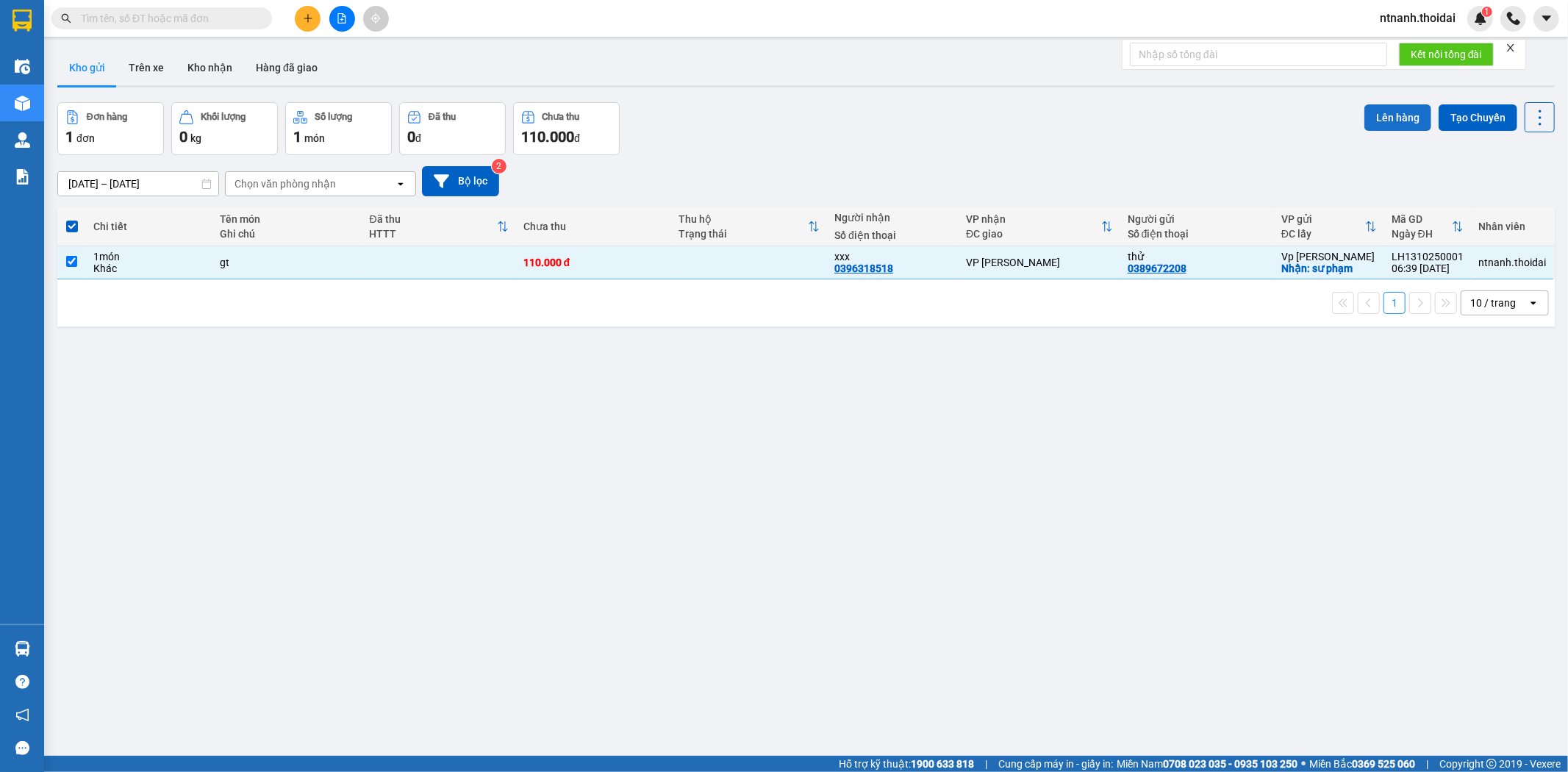
click at [1381, 107] on button "Lên hàng" at bounding box center [1398, 118] width 67 height 27
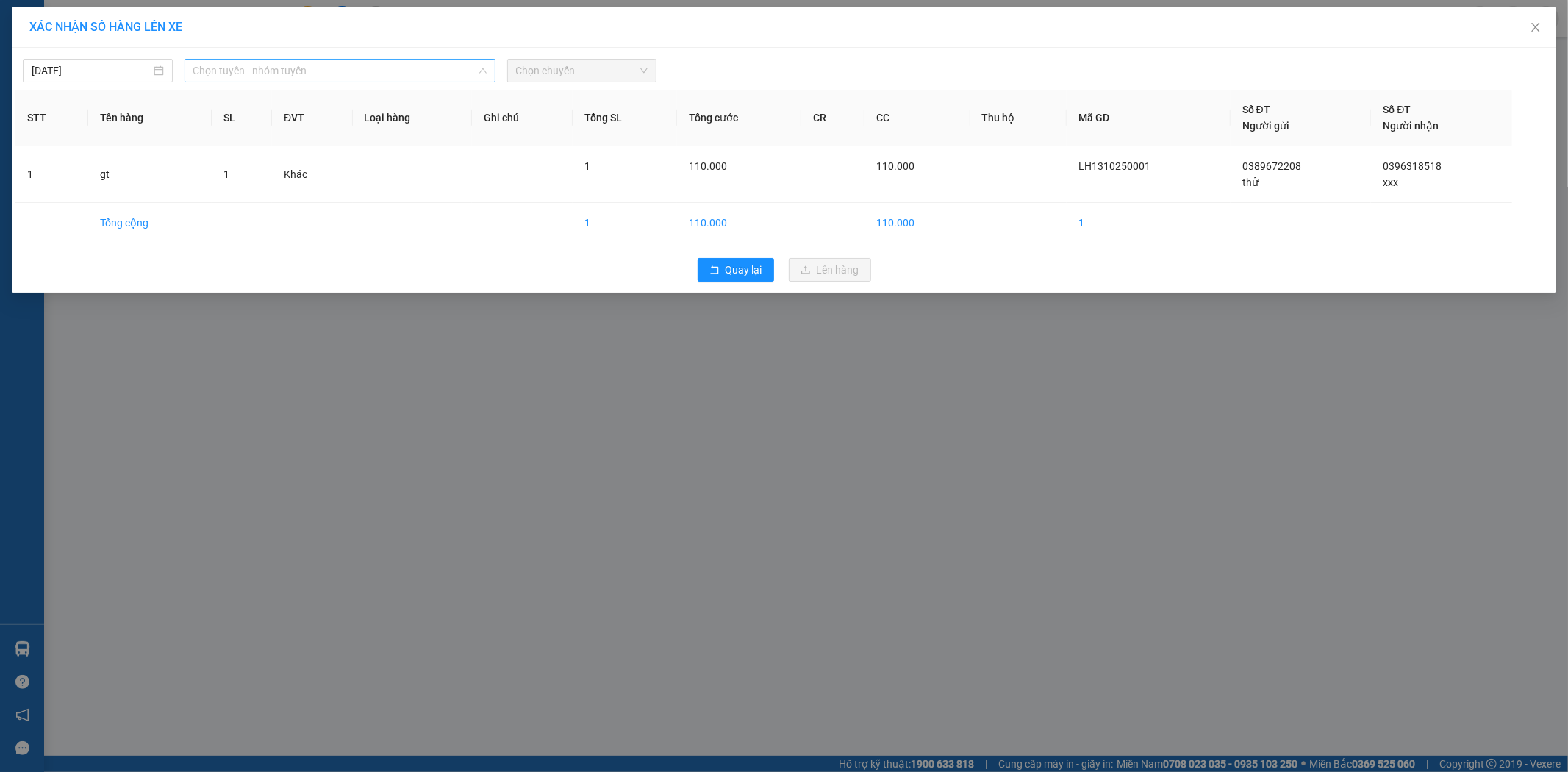
click at [354, 78] on span "Chọn tuyến - nhóm tuyến" at bounding box center [340, 70] width 293 height 22
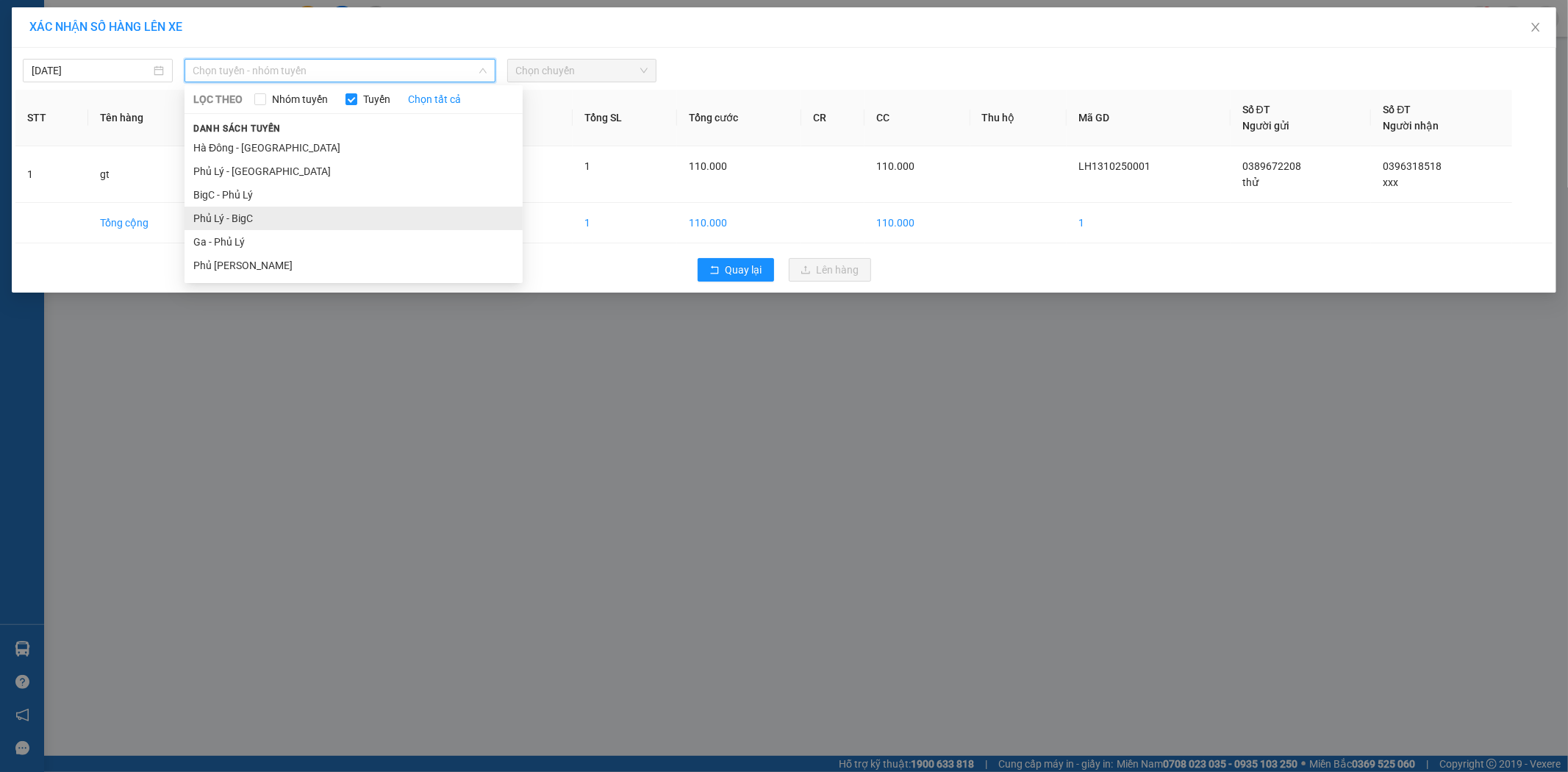
drag, startPoint x: 325, startPoint y: 221, endPoint x: 437, endPoint y: 130, distance: 144.3
click at [324, 221] on li "Phủ Lý - BigC" at bounding box center [353, 218] width 338 height 24
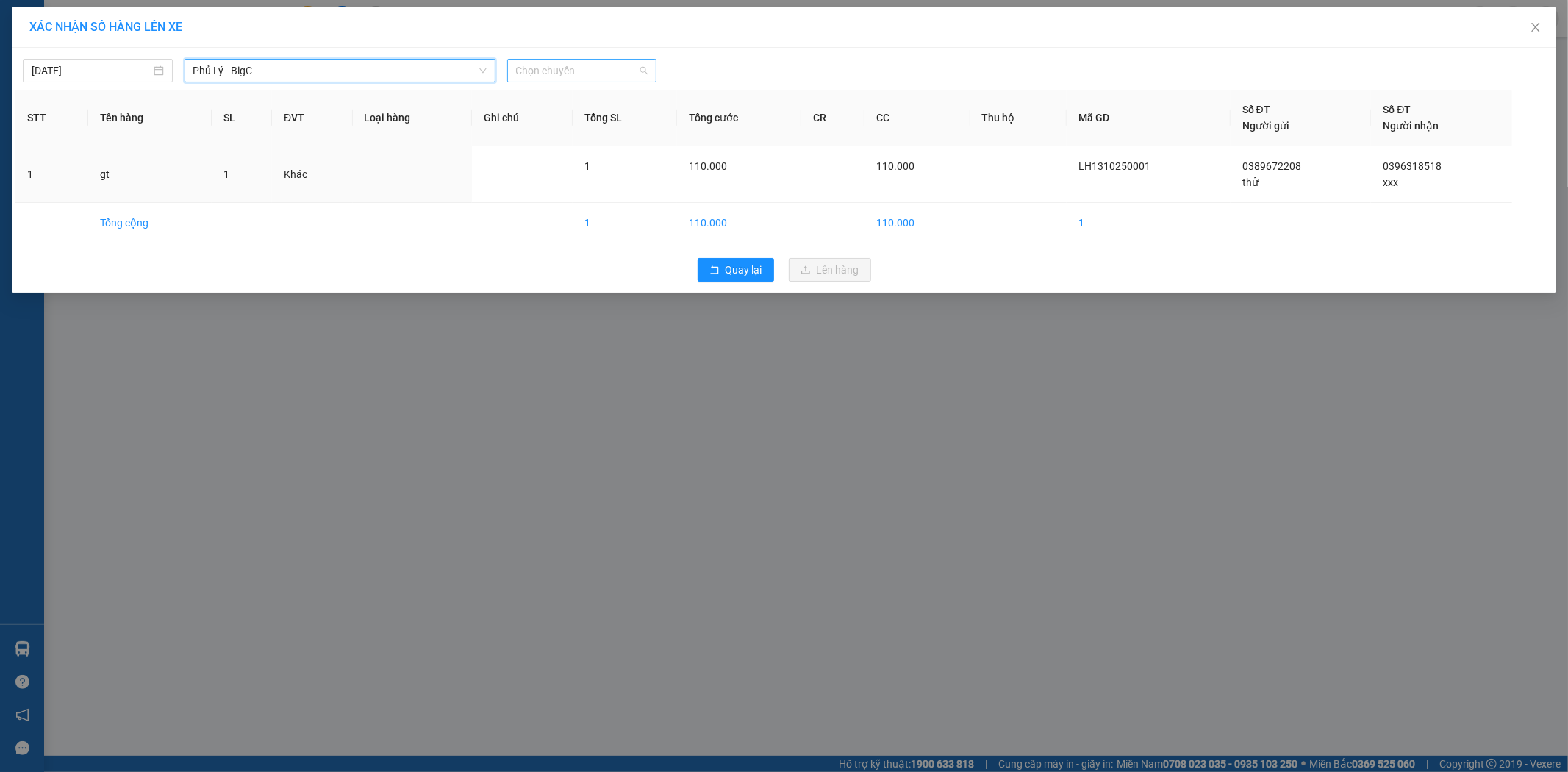
click at [584, 69] on span "Chọn chuyến" at bounding box center [582, 70] width 132 height 22
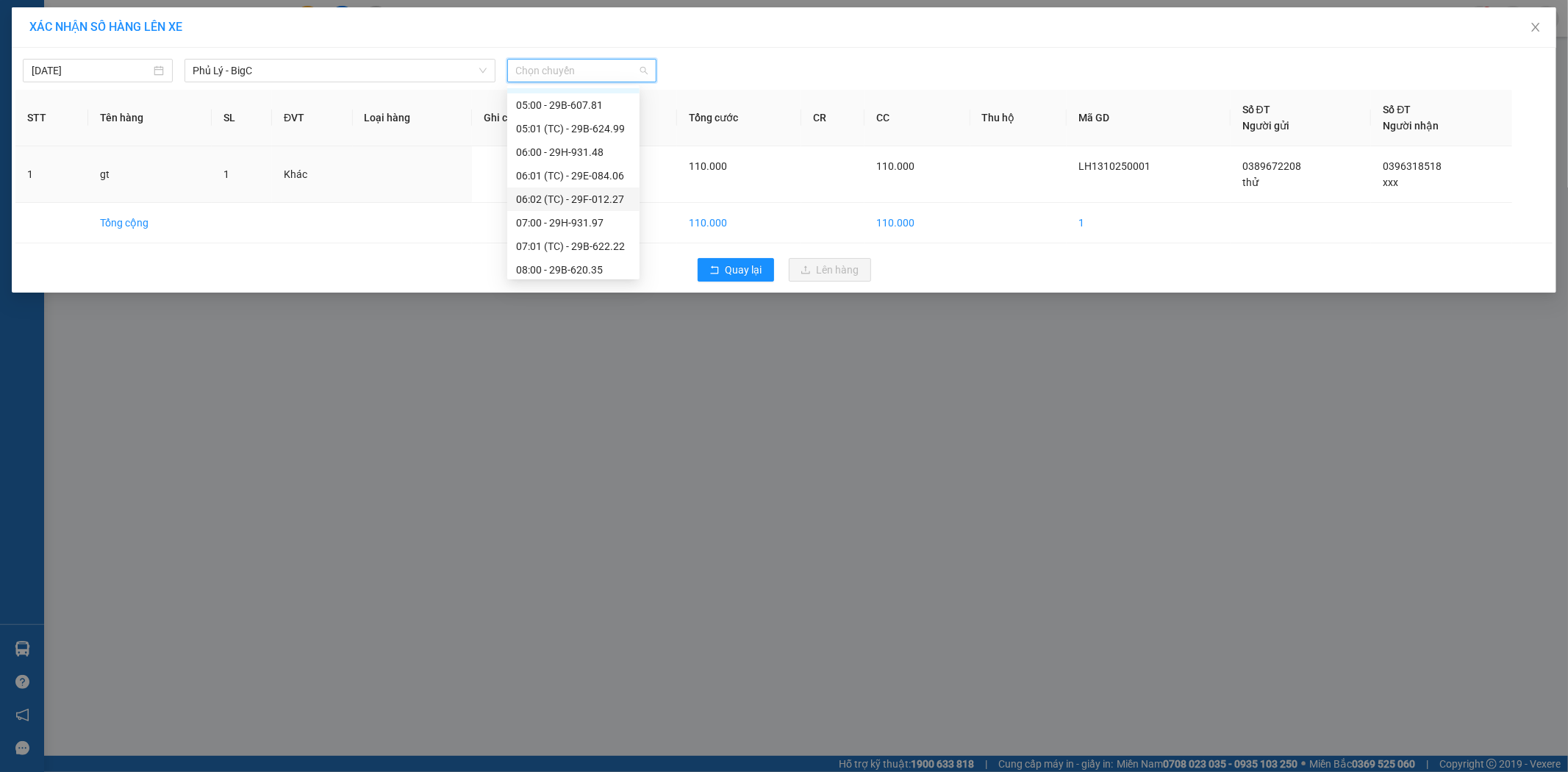
scroll to position [27, 0]
click at [587, 215] on div "07:00 - 29H-931.97" at bounding box center [573, 215] width 115 height 16
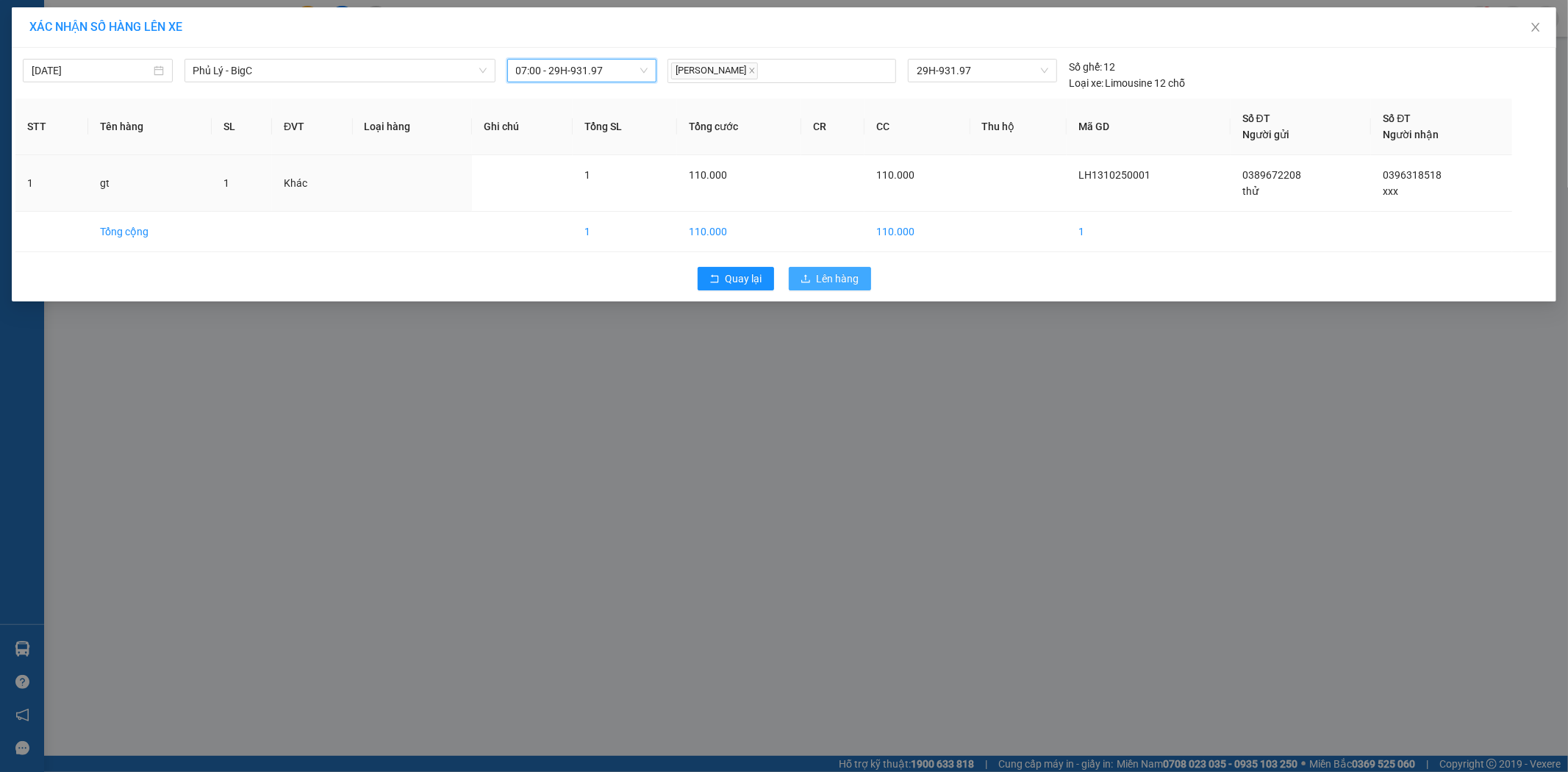
click at [865, 278] on button "Lên hàng" at bounding box center [830, 279] width 82 height 24
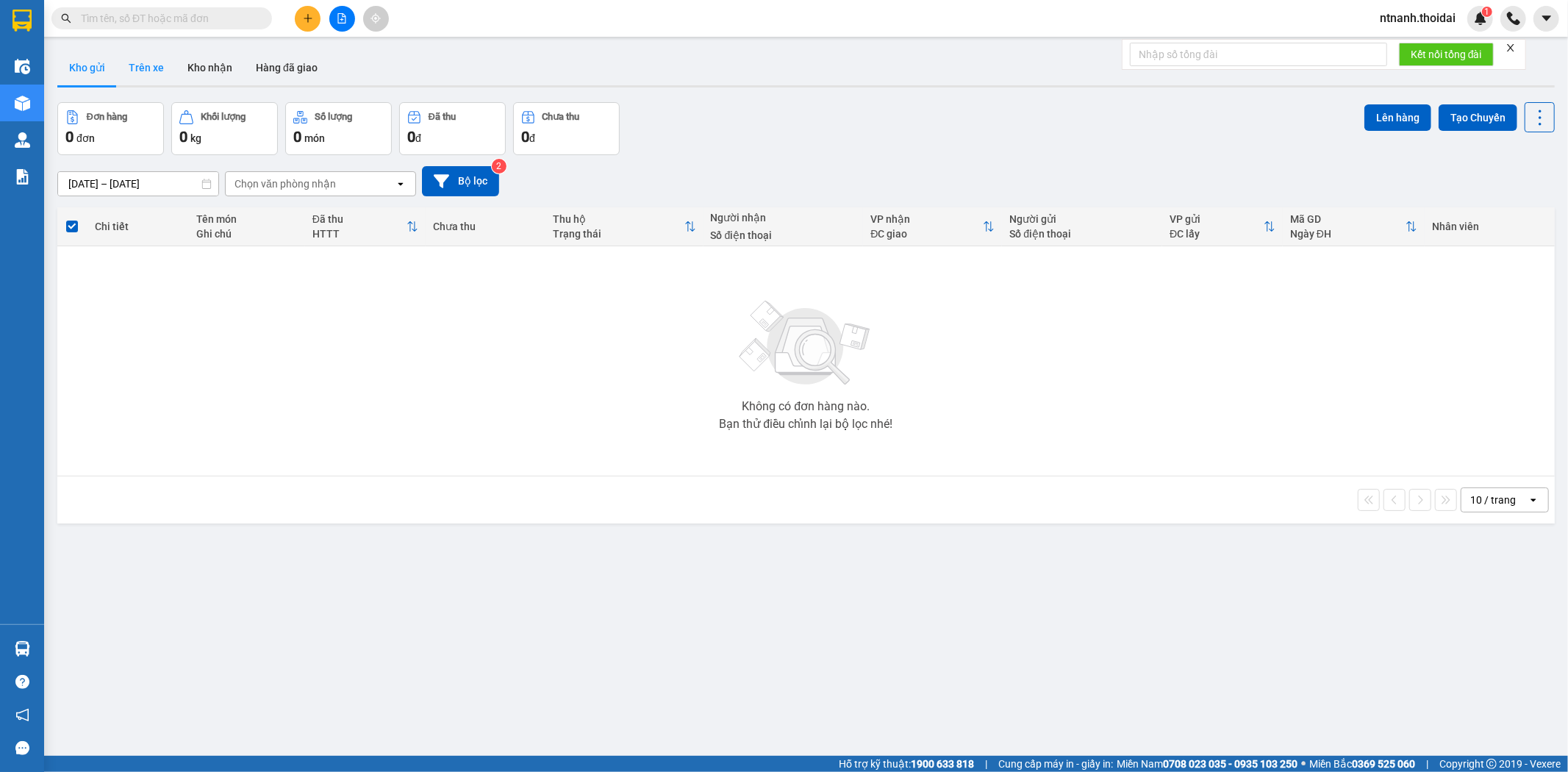
click at [169, 56] on button "Trên xe" at bounding box center [146, 68] width 58 height 36
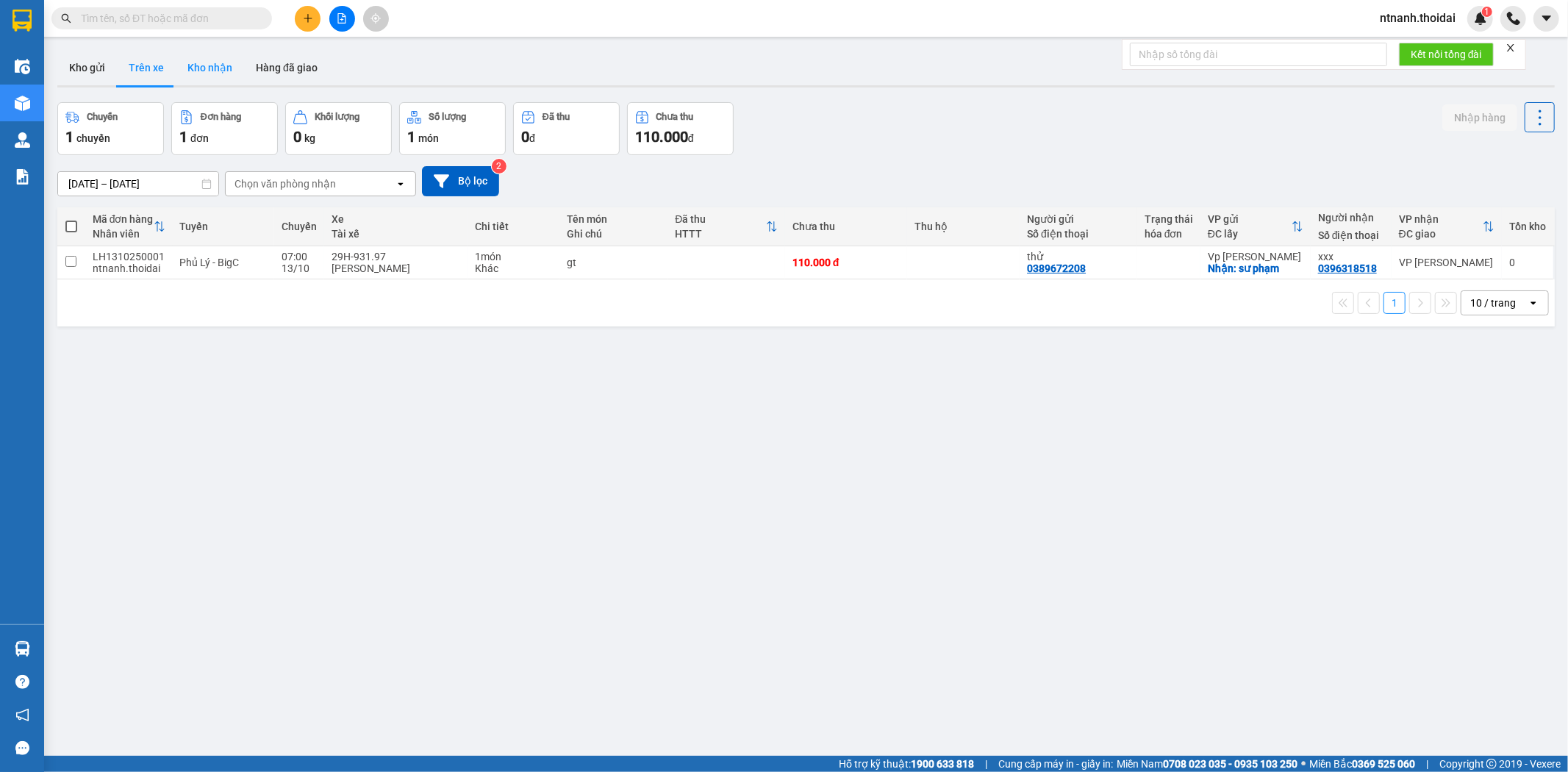
click at [221, 63] on button "Kho nhận" at bounding box center [209, 68] width 68 height 36
